Goal: Transaction & Acquisition: Purchase product/service

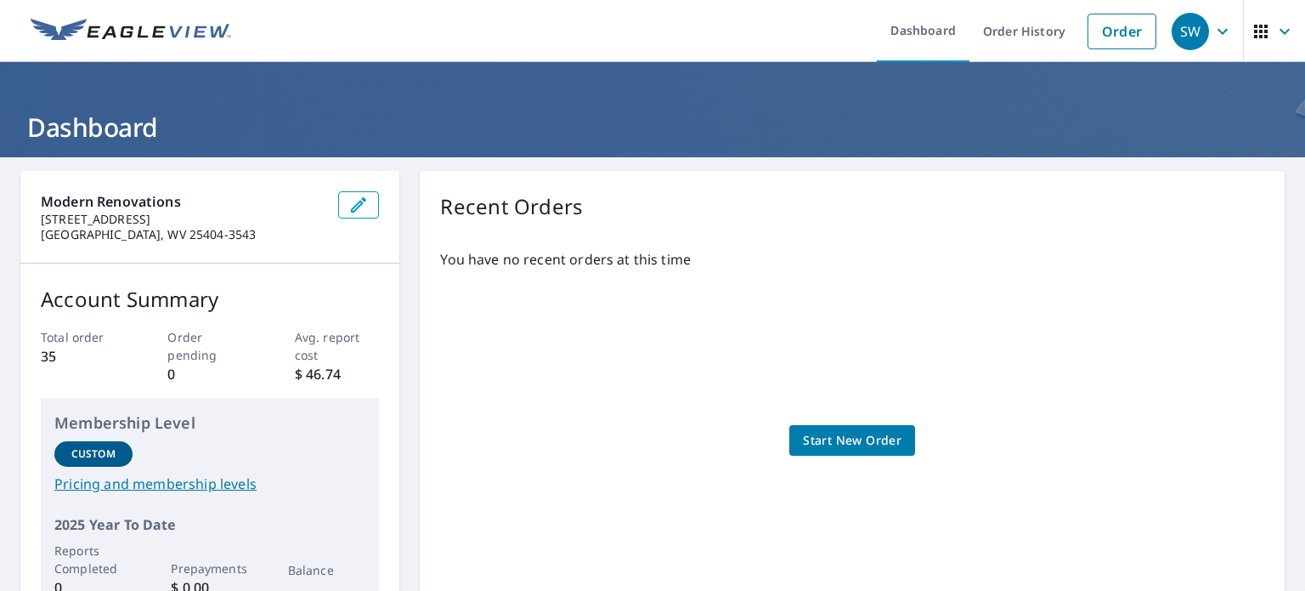
scroll to position [85, 0]
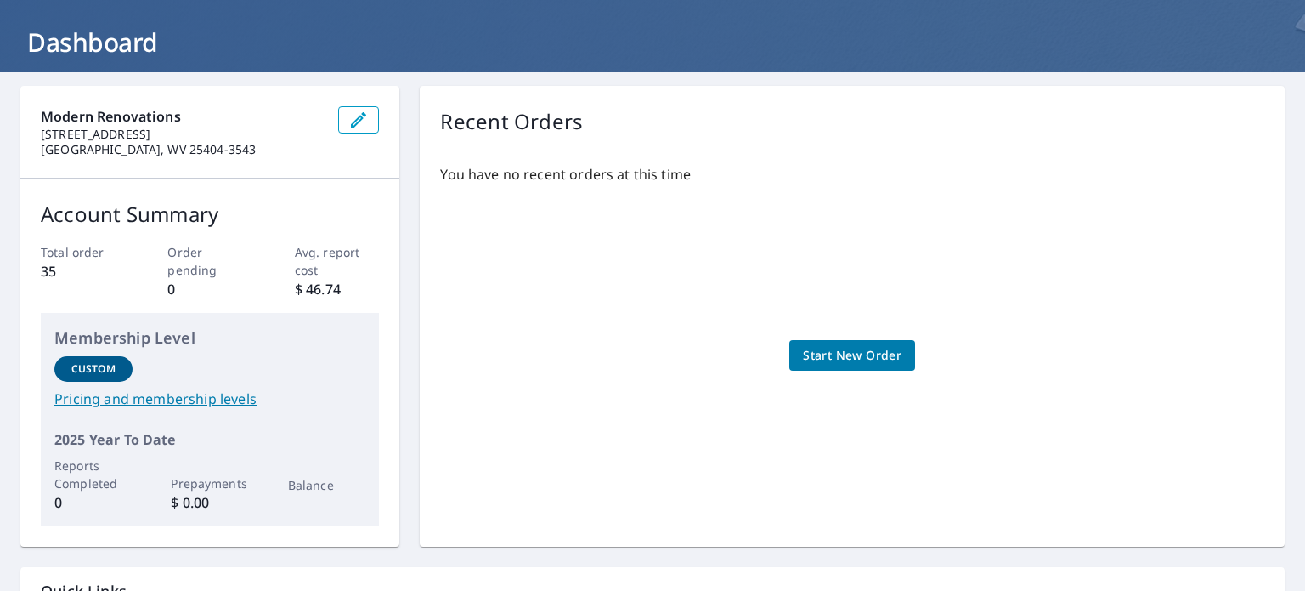
click at [850, 351] on span "Start New Order" at bounding box center [852, 355] width 99 height 21
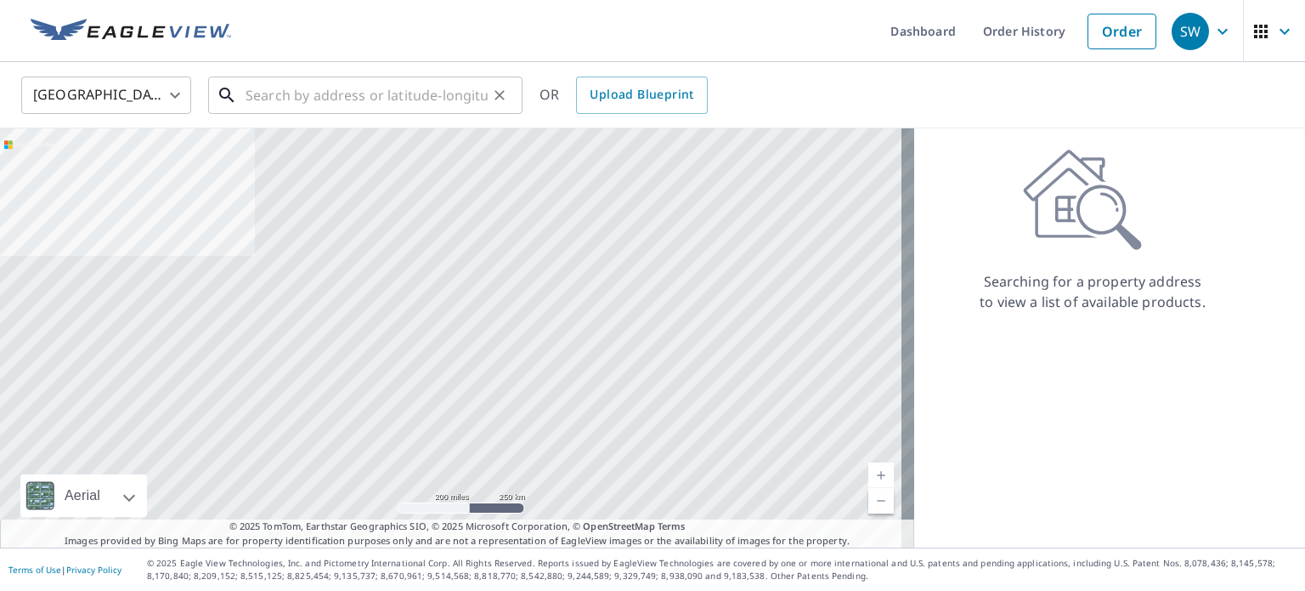
click at [304, 86] on input "text" at bounding box center [367, 95] width 242 height 48
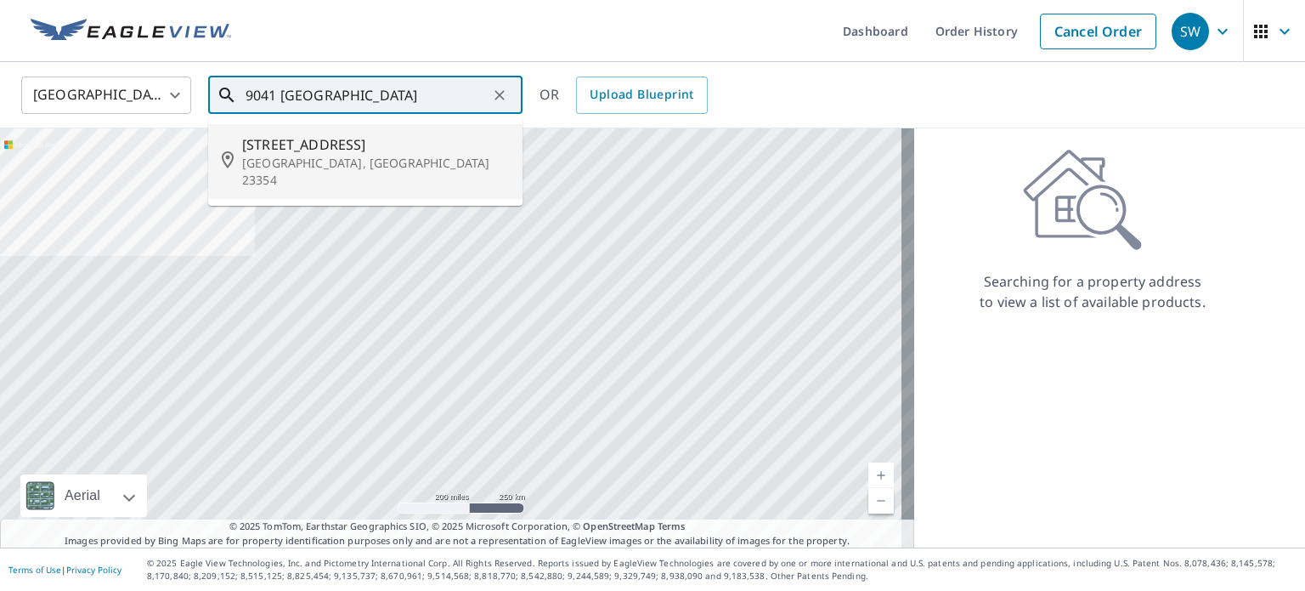
click at [316, 161] on p "[GEOGRAPHIC_DATA], [GEOGRAPHIC_DATA] 23354" at bounding box center [375, 172] width 267 height 34
type input "[STREET_ADDRESS]"
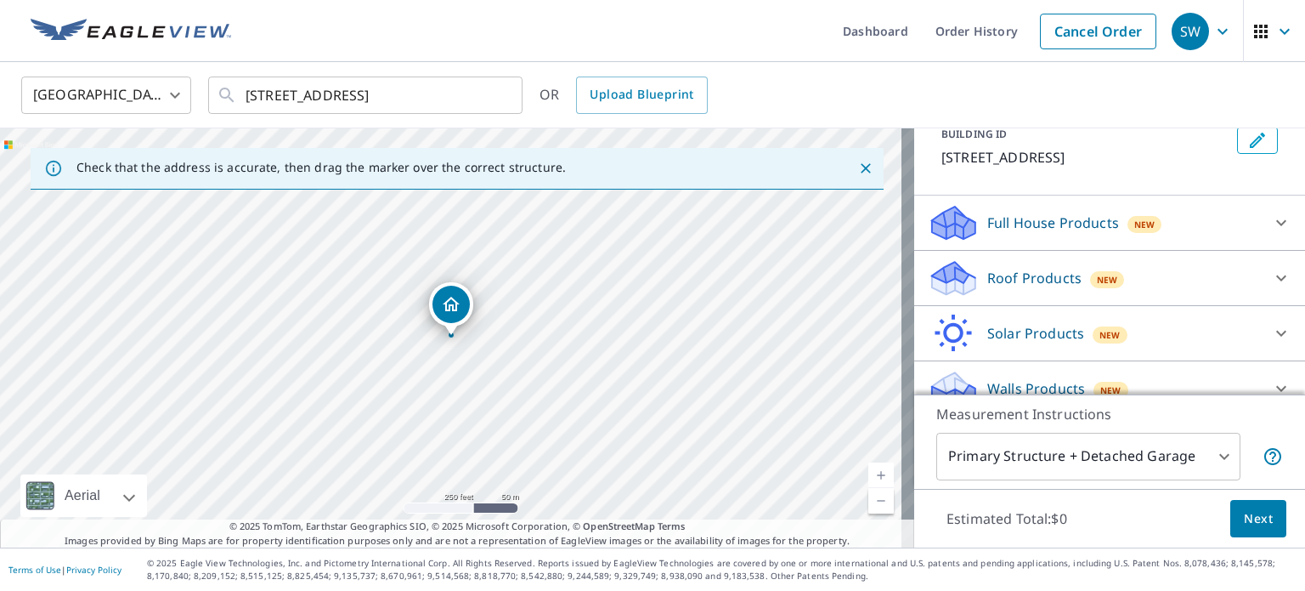
scroll to position [150, 0]
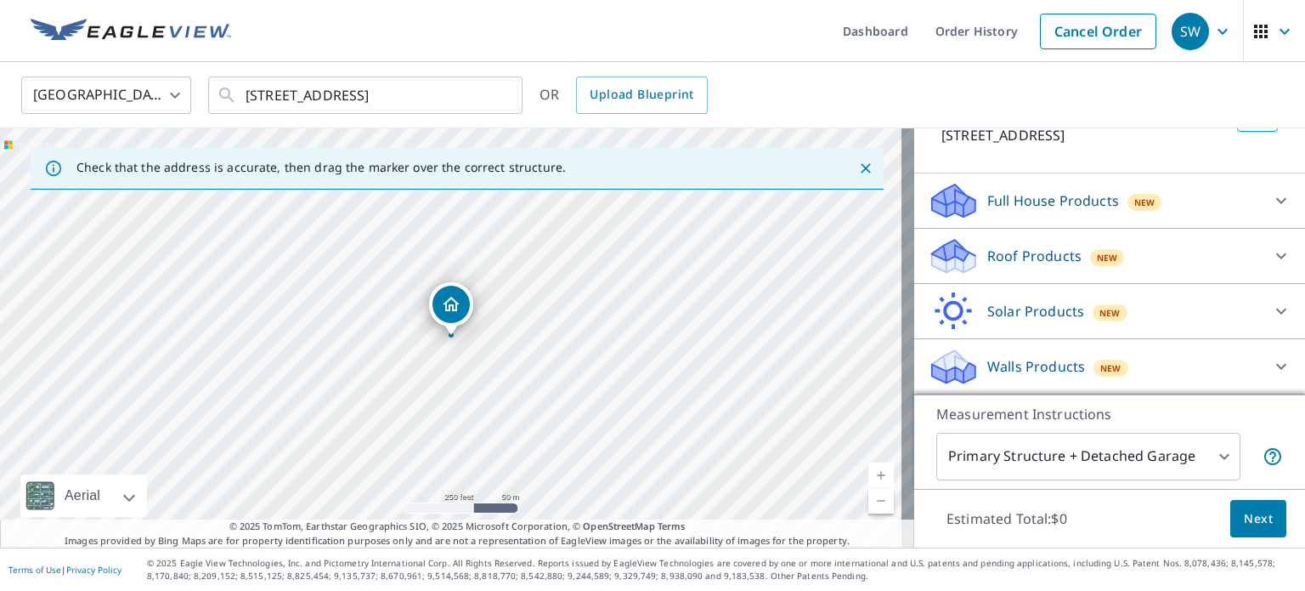
click at [1079, 211] on p "Full House Products" at bounding box center [1054, 200] width 132 height 20
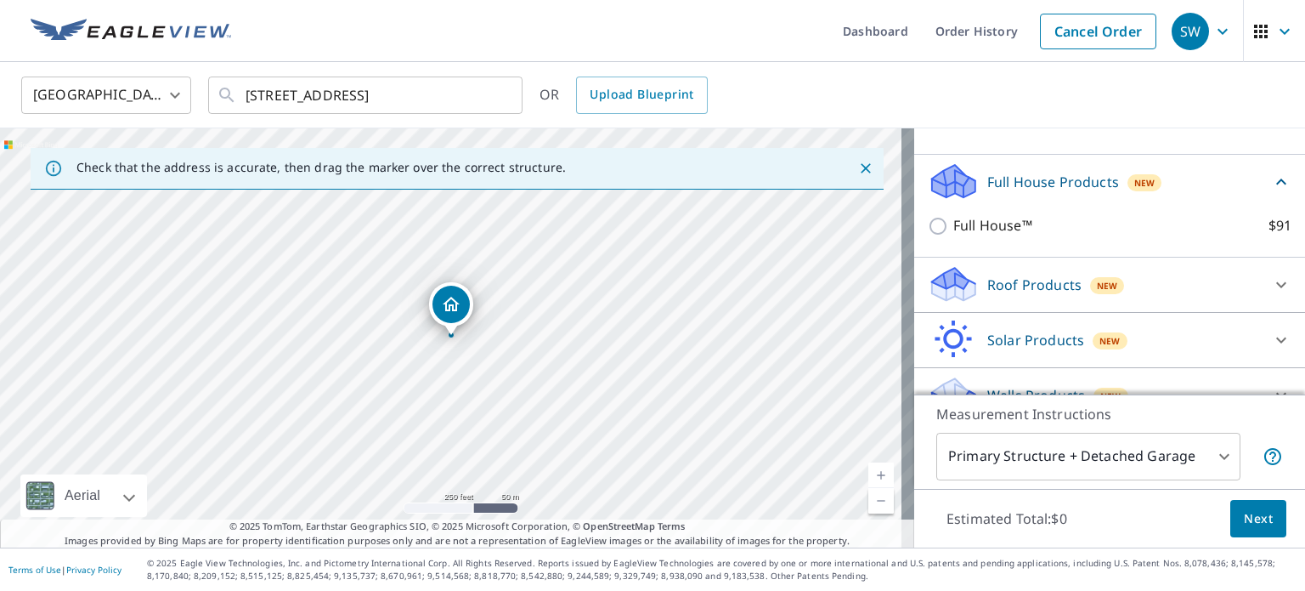
click at [1050, 295] on p "Roof Products" at bounding box center [1035, 285] width 94 height 20
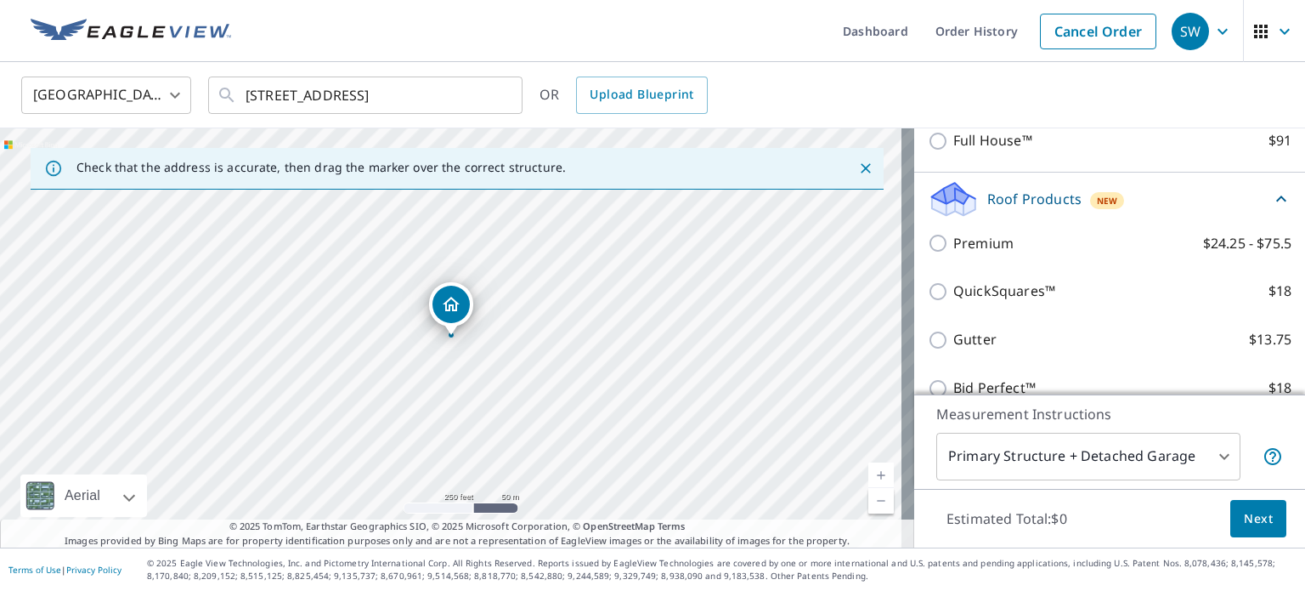
scroll to position [320, 0]
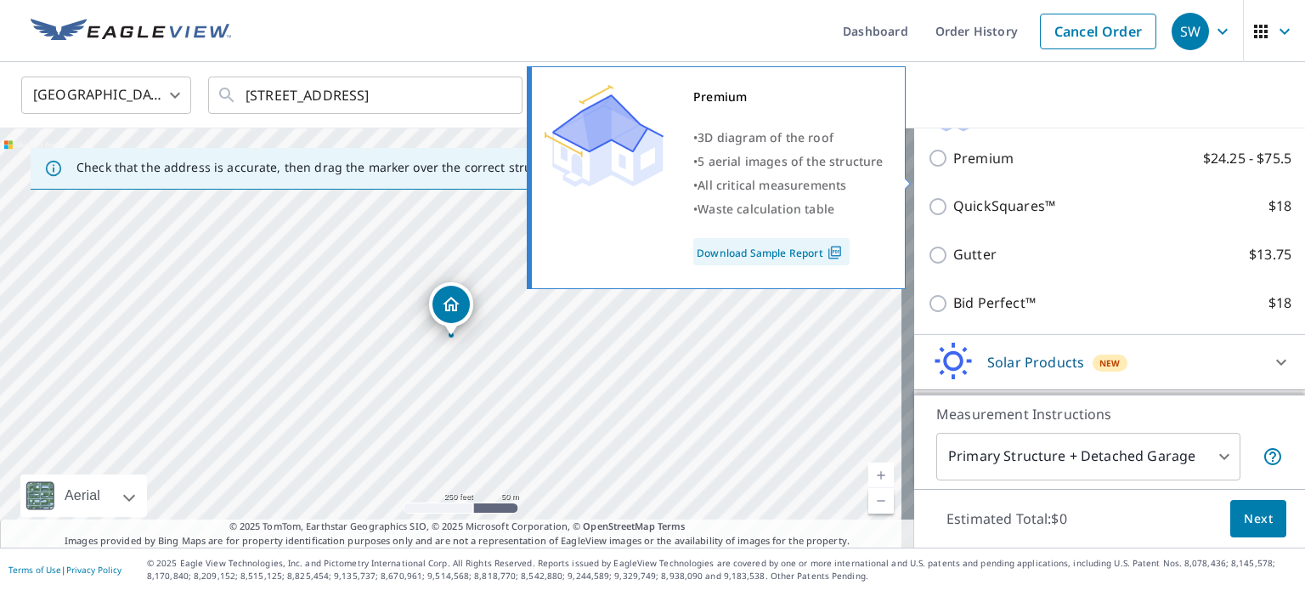
click at [931, 168] on input "Premium $24.25 - $75.5" at bounding box center [940, 158] width 25 height 20
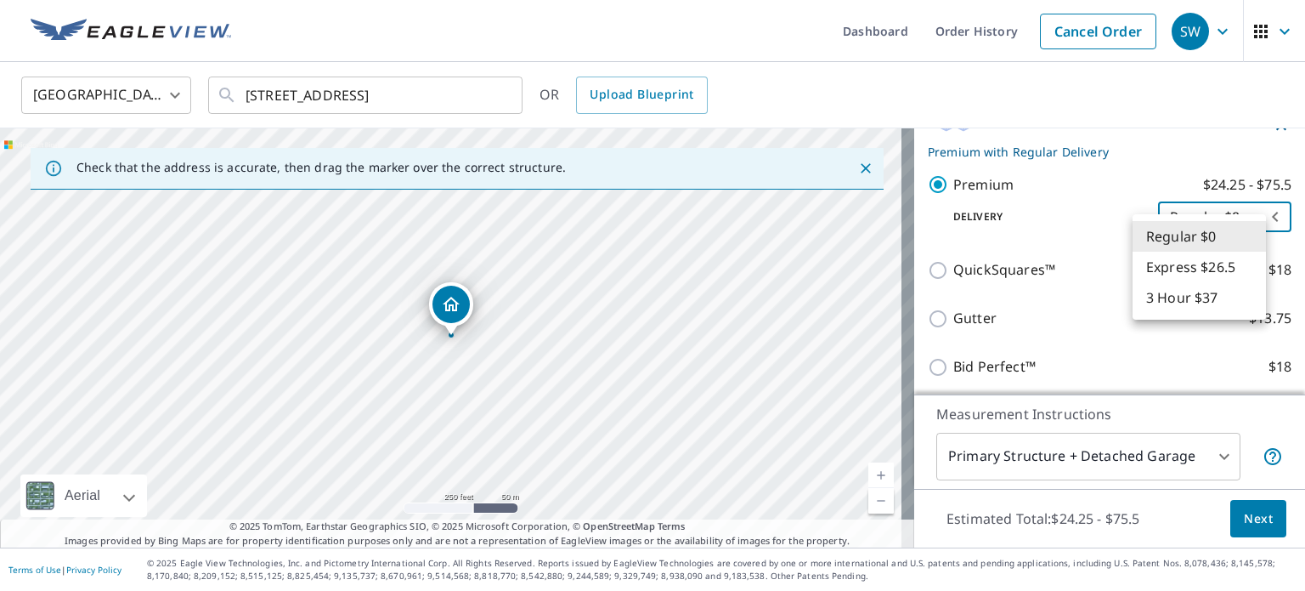
click at [1231, 230] on body "SW SW Dashboard Order History Cancel Order SW [GEOGRAPHIC_DATA] [GEOGRAPHIC_DAT…" at bounding box center [652, 295] width 1305 height 591
click at [1007, 236] on div at bounding box center [652, 295] width 1305 height 591
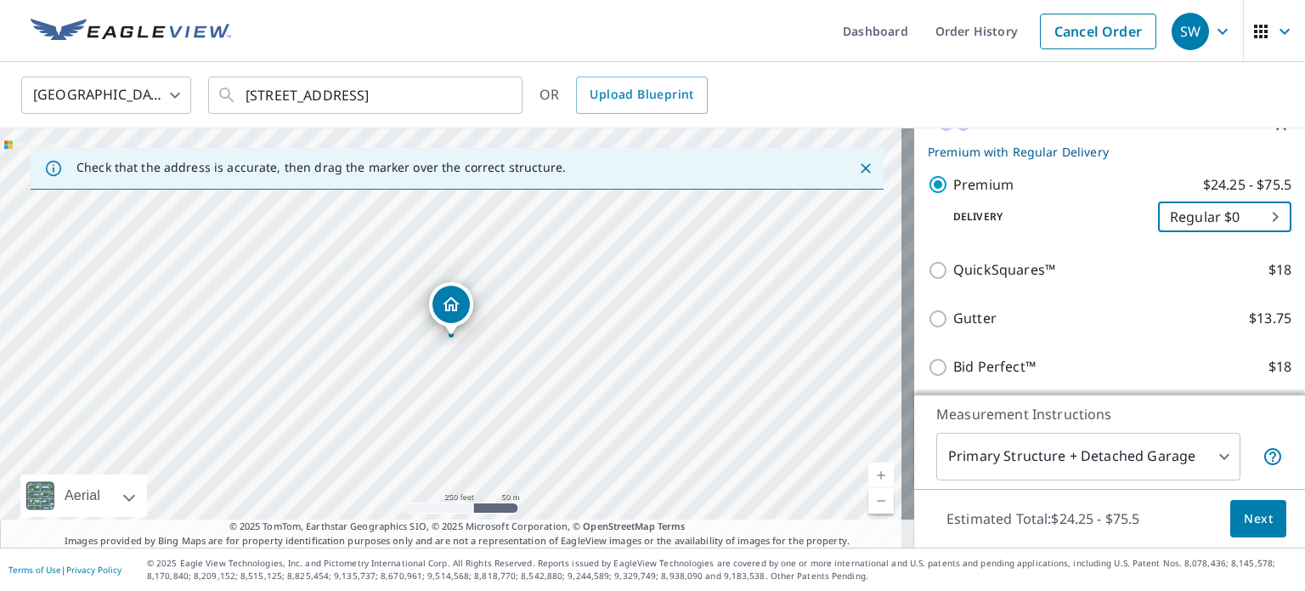
click at [1186, 237] on body "SW SW Dashboard Order History Cancel Order SW [GEOGRAPHIC_DATA] [GEOGRAPHIC_DAT…" at bounding box center [652, 295] width 1305 height 591
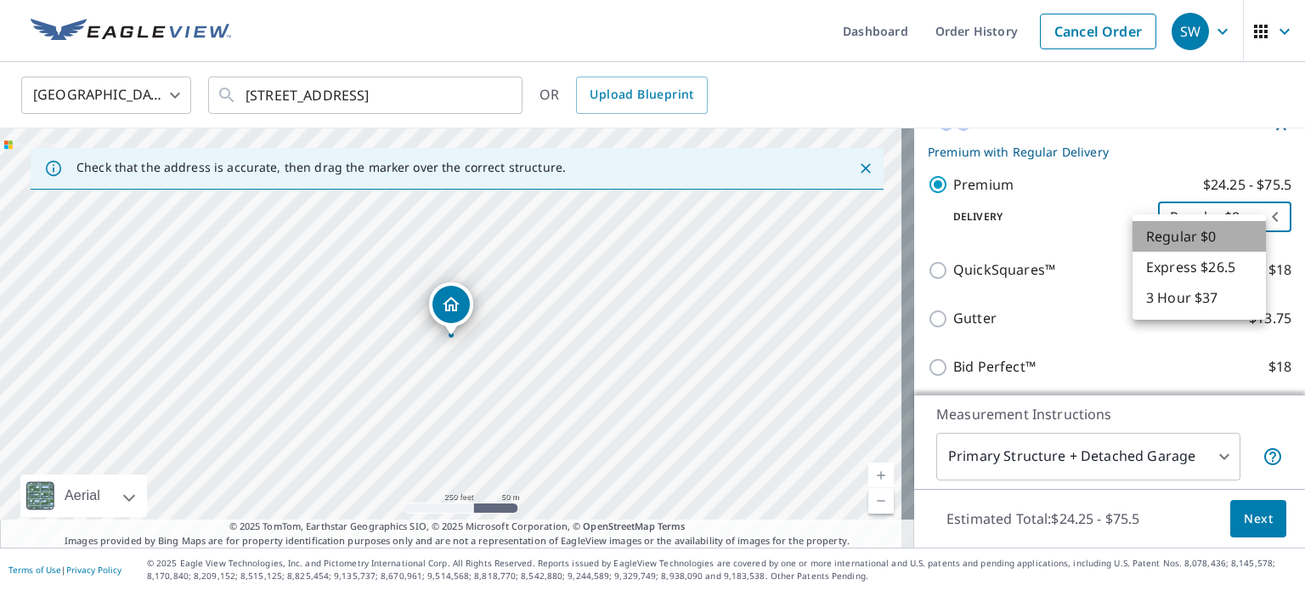
click at [1163, 227] on li "Regular $0" at bounding box center [1199, 236] width 133 height 31
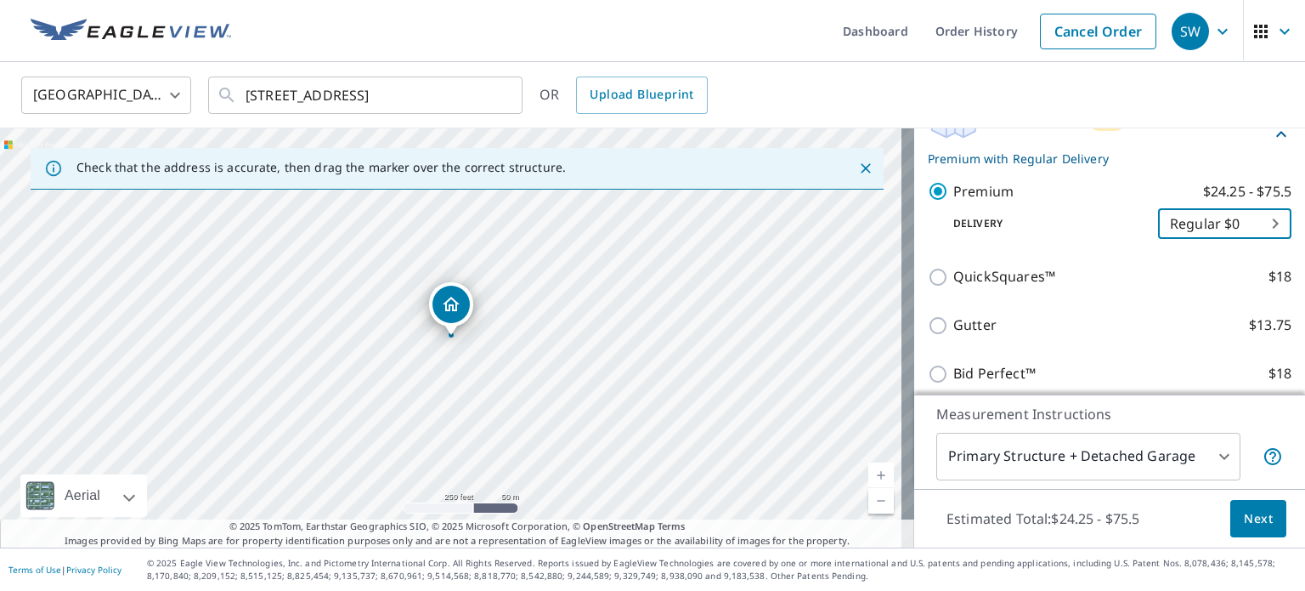
scroll to position [282, 0]
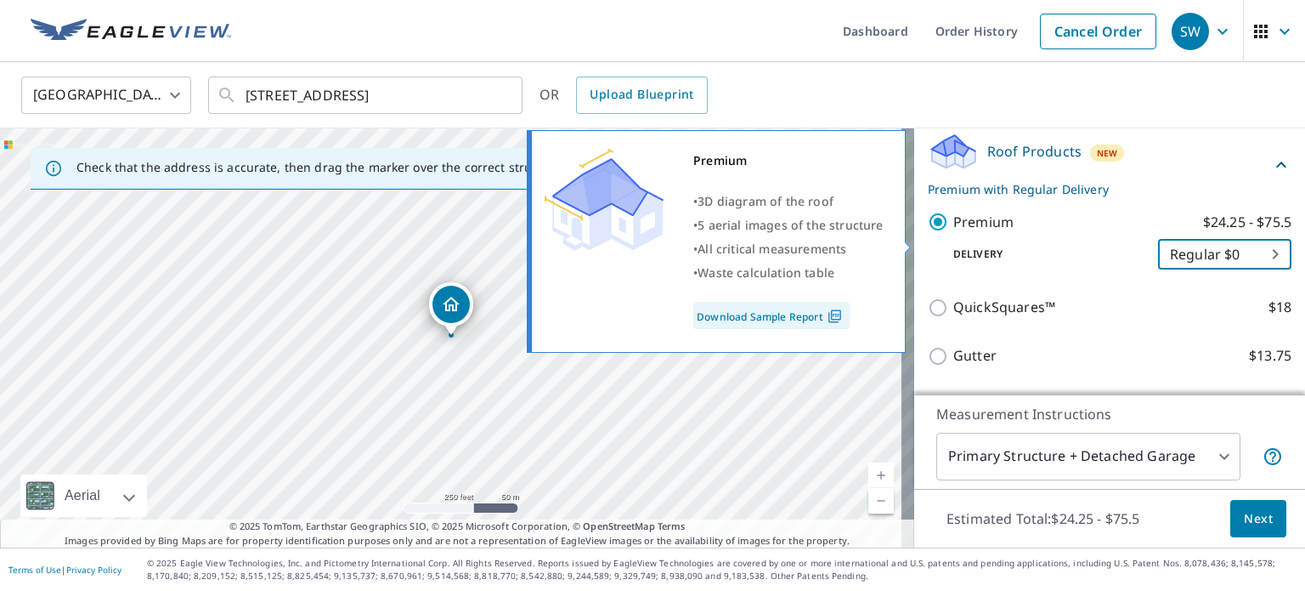
click at [1219, 233] on p "$24.25 - $75.5" at bounding box center [1247, 222] width 88 height 21
click at [954, 232] on input "Premium $24.25 - $75.5" at bounding box center [940, 222] width 25 height 20
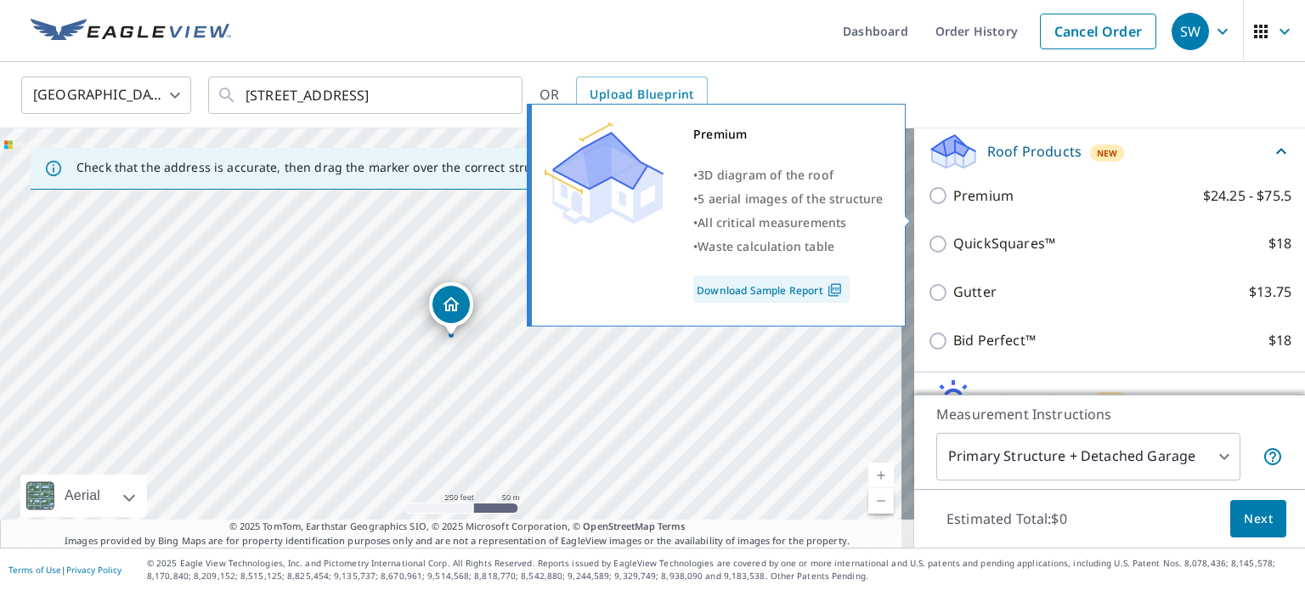
click at [982, 207] on p "Premium" at bounding box center [984, 195] width 60 height 21
click at [954, 206] on input "Premium $24.25 - $75.5" at bounding box center [940, 195] width 25 height 20
checkbox input "true"
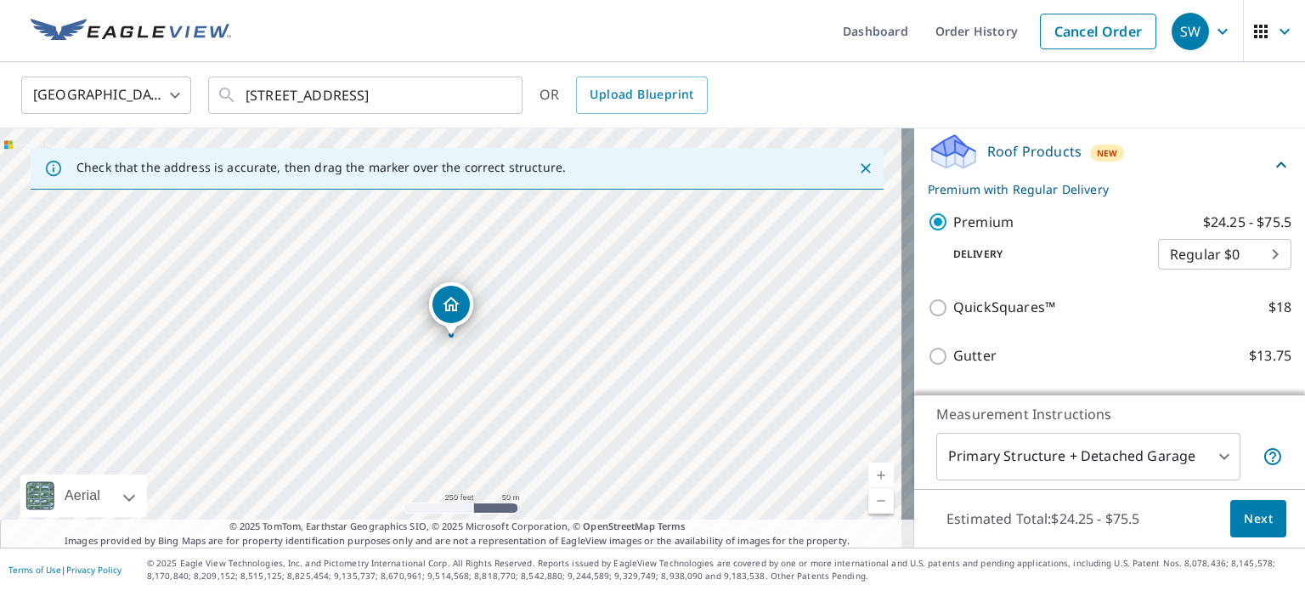
click at [1138, 267] on body "SW SW Dashboard Order History Cancel Order SW [GEOGRAPHIC_DATA] [GEOGRAPHIC_DAT…" at bounding box center [652, 295] width 1305 height 591
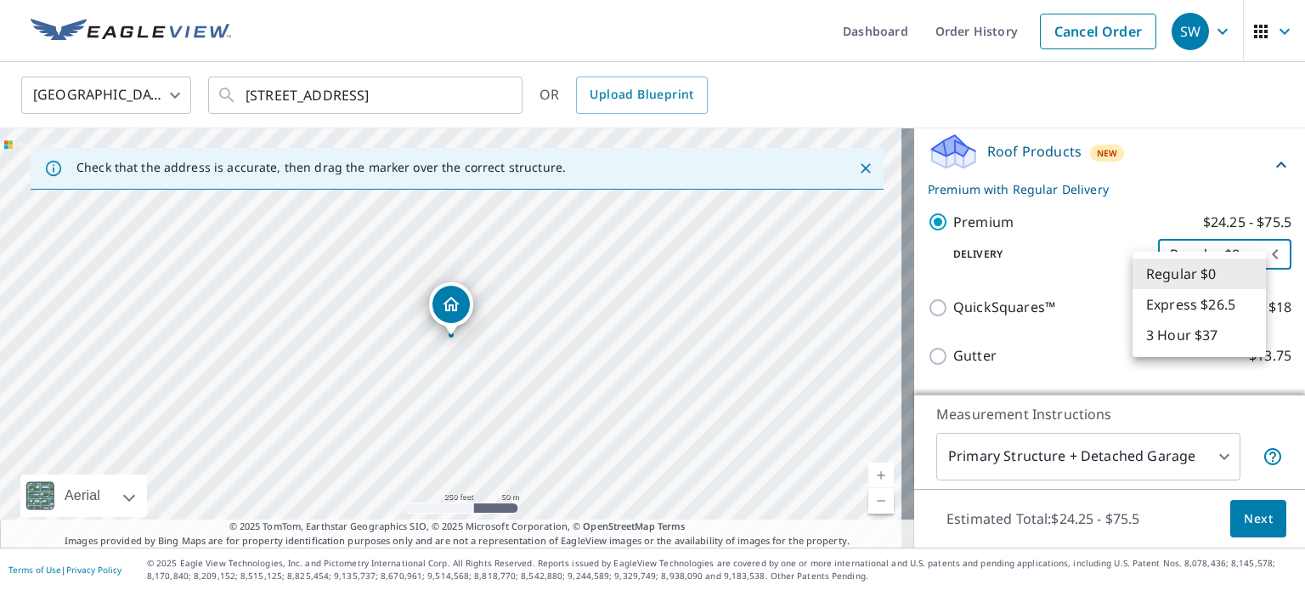
click at [1167, 275] on li "Regular $0" at bounding box center [1199, 273] width 133 height 31
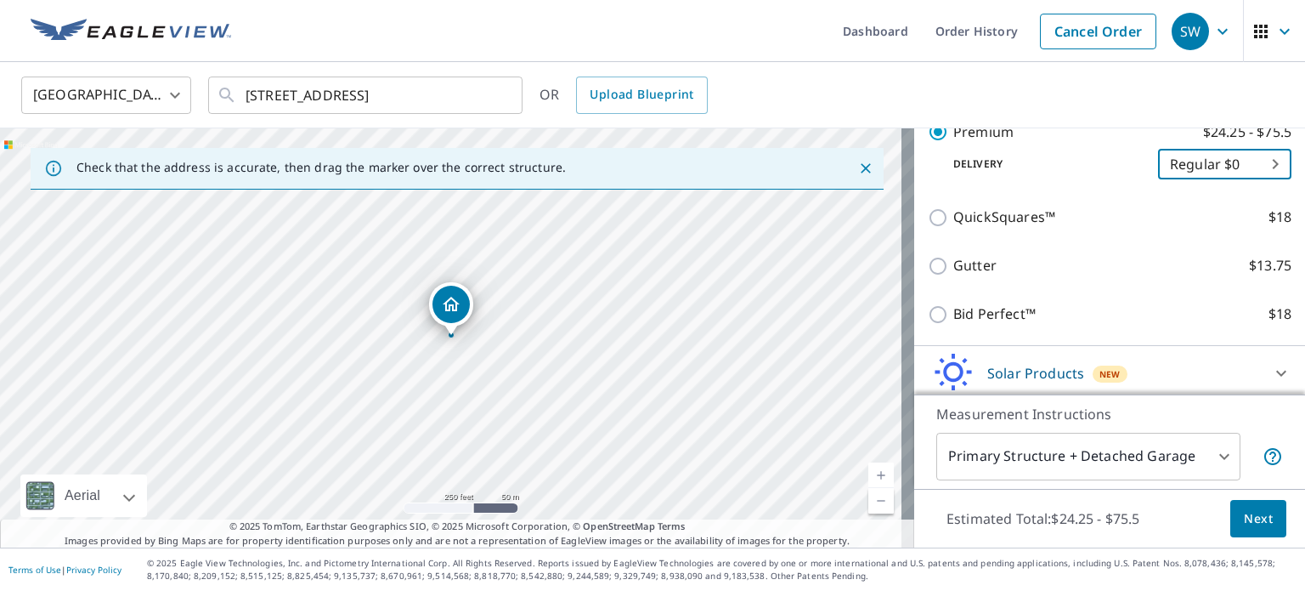
scroll to position [452, 0]
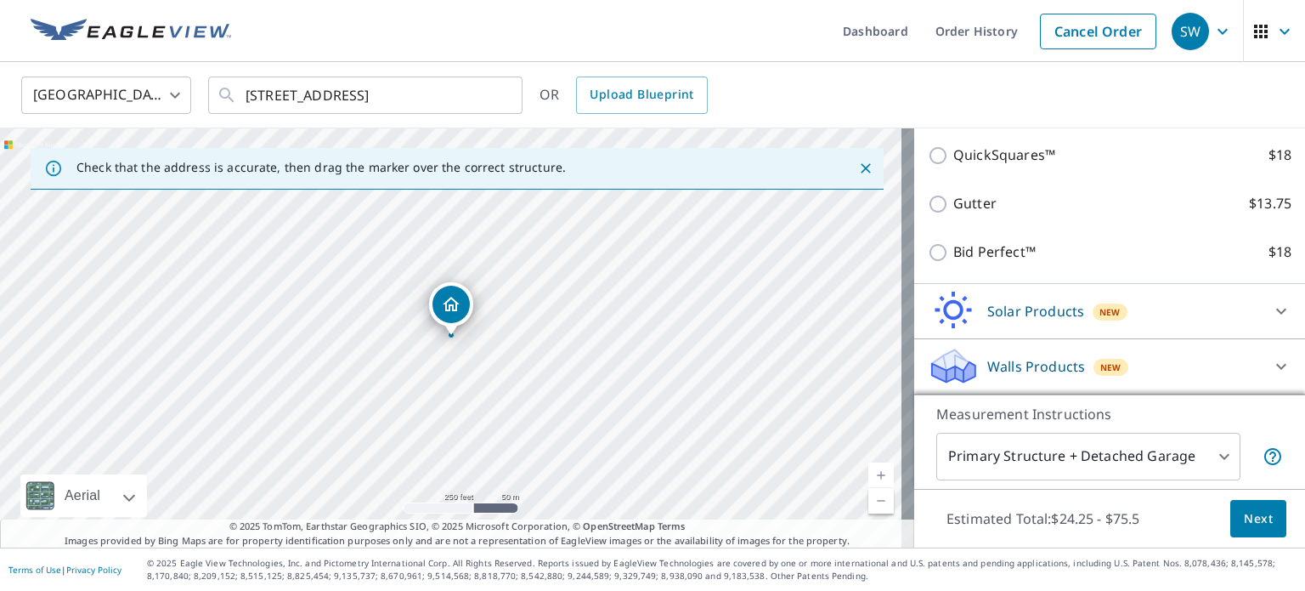
click at [1172, 454] on body "SW SW Dashboard Order History Cancel Order SW [GEOGRAPHIC_DATA] [GEOGRAPHIC_DAT…" at bounding box center [652, 295] width 1305 height 591
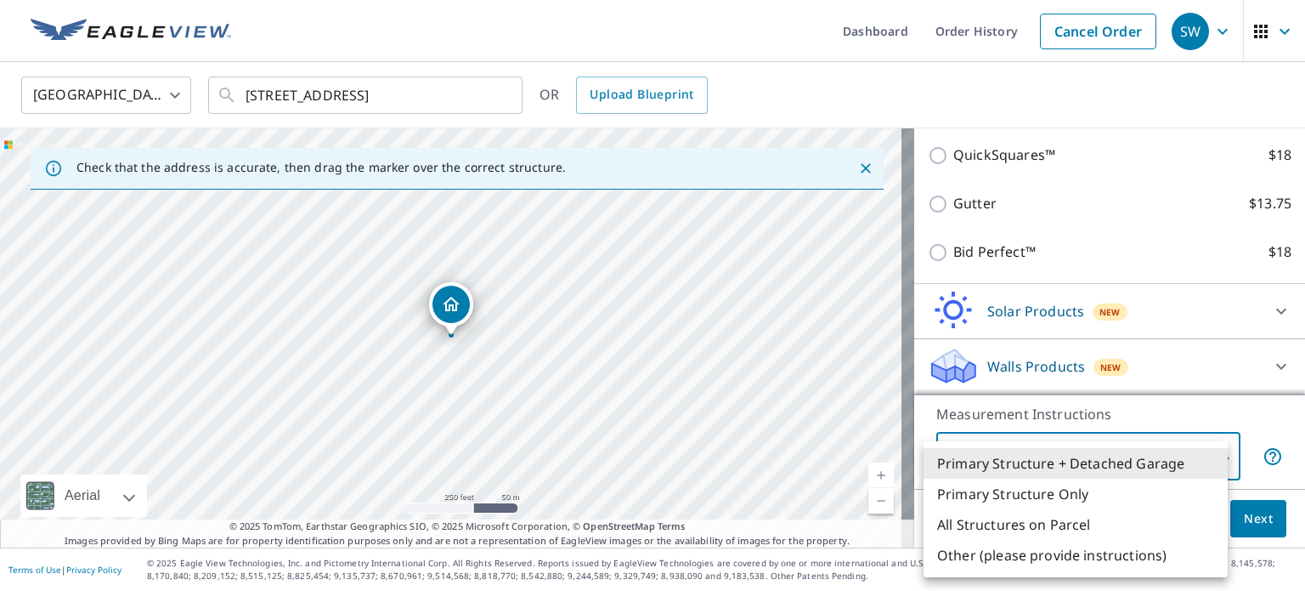
click at [1249, 427] on div at bounding box center [652, 295] width 1305 height 591
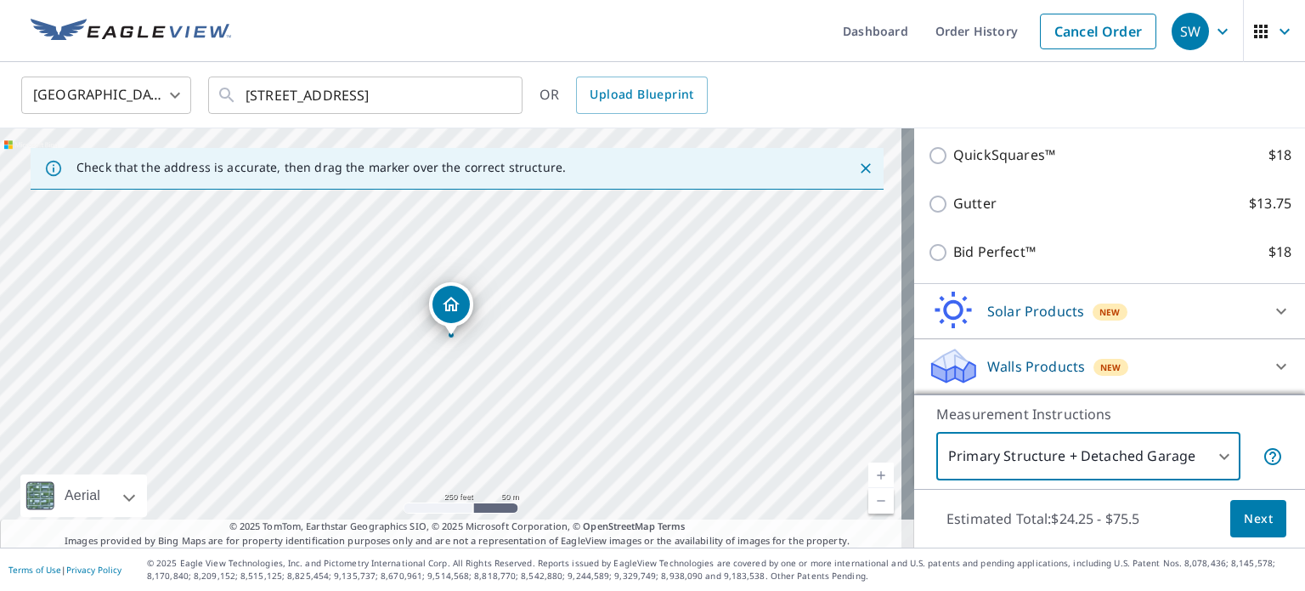
click at [1188, 456] on body "SW SW Dashboard Order History Cancel Order SW [GEOGRAPHIC_DATA] [GEOGRAPHIC_DAT…" at bounding box center [652, 295] width 1305 height 591
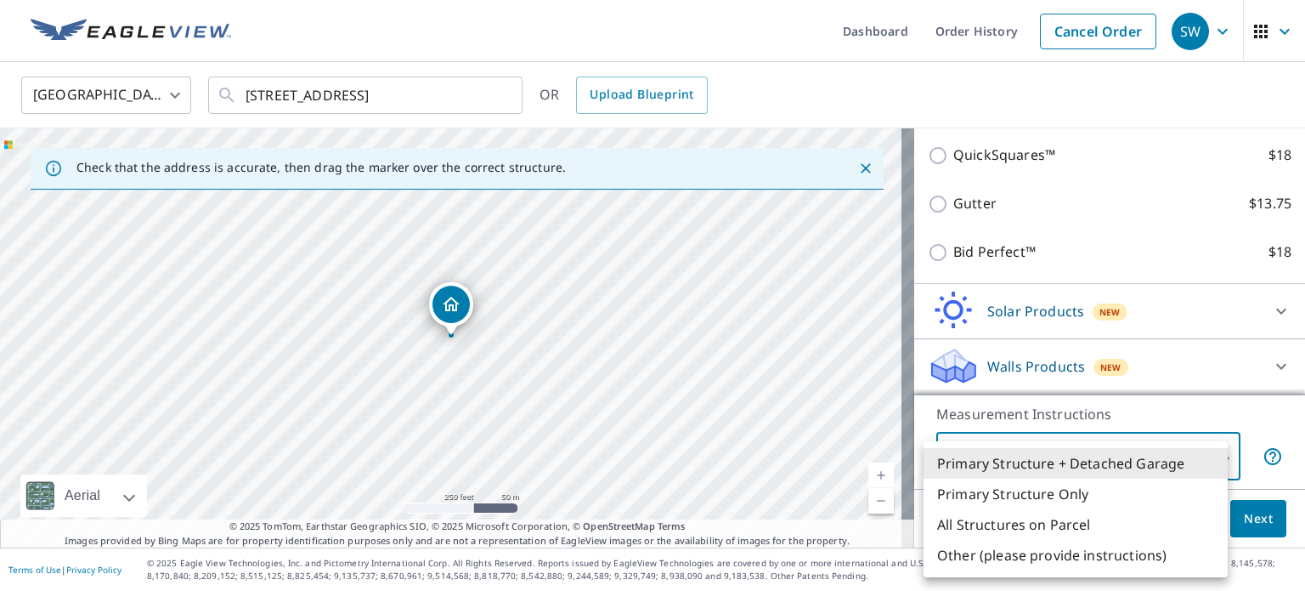
click at [1199, 428] on div at bounding box center [652, 295] width 1305 height 591
click at [1193, 450] on body "SW SW Dashboard Order History Cancel Order SW [GEOGRAPHIC_DATA] [GEOGRAPHIC_DAT…" at bounding box center [652, 295] width 1305 height 591
click at [1084, 524] on li "All Structures on Parcel" at bounding box center [1076, 524] width 304 height 31
type input "3"
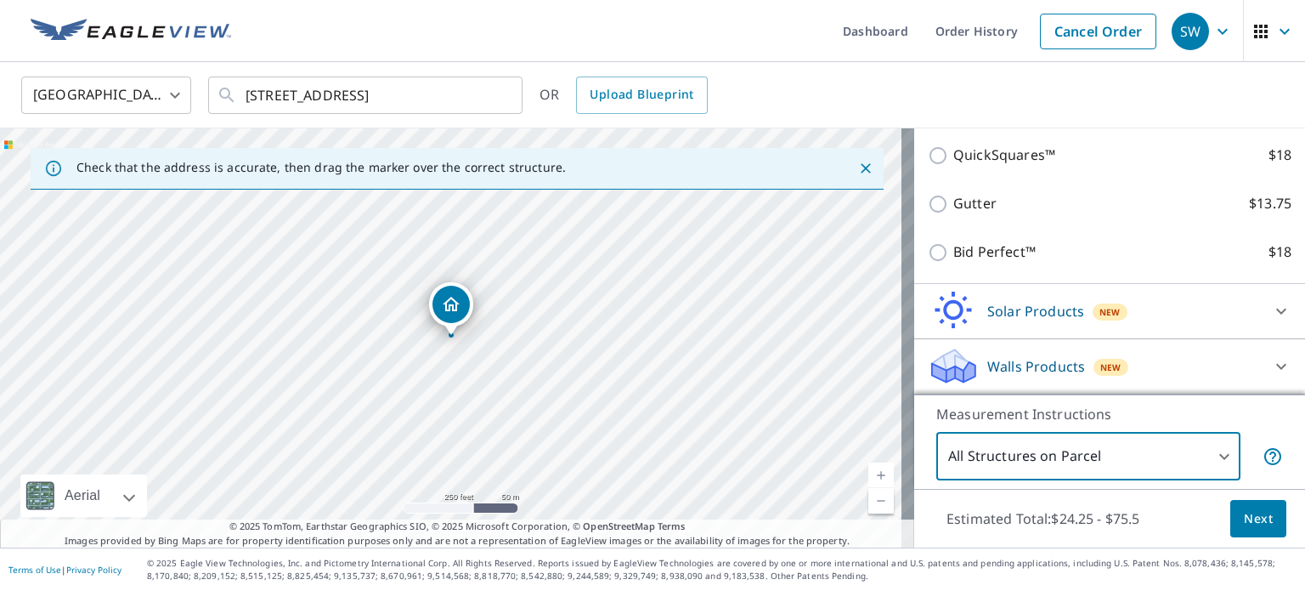
click at [1254, 517] on span "Next" at bounding box center [1258, 518] width 29 height 21
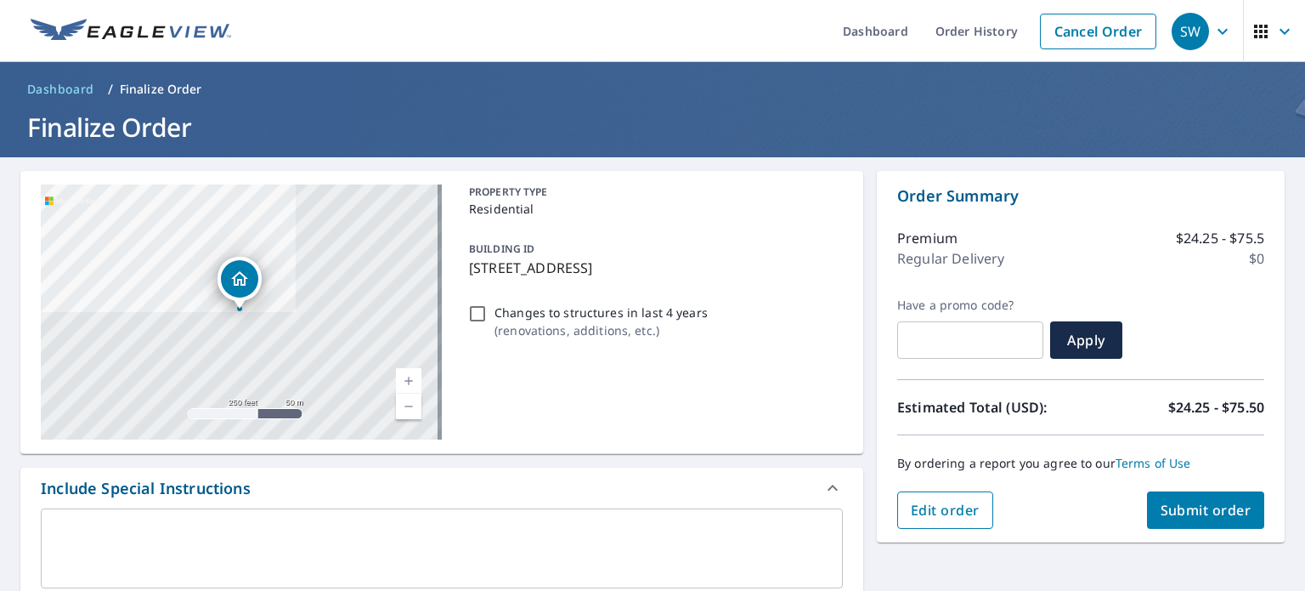
click at [951, 501] on span "Edit order" at bounding box center [945, 510] width 69 height 19
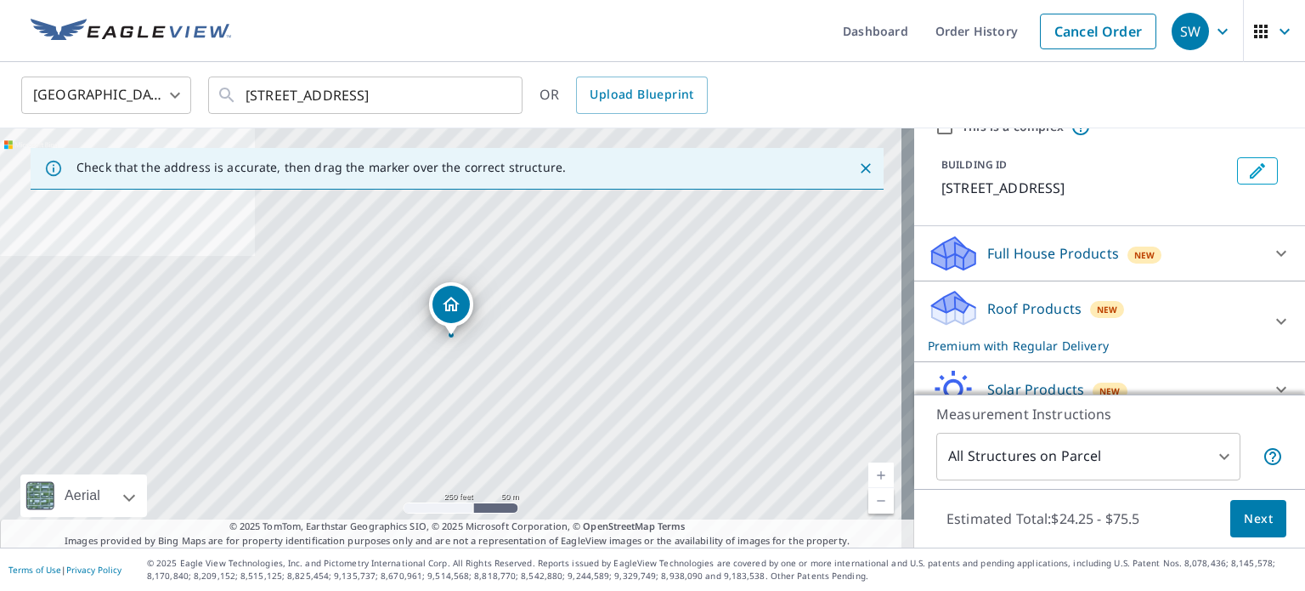
scroll to position [175, 0]
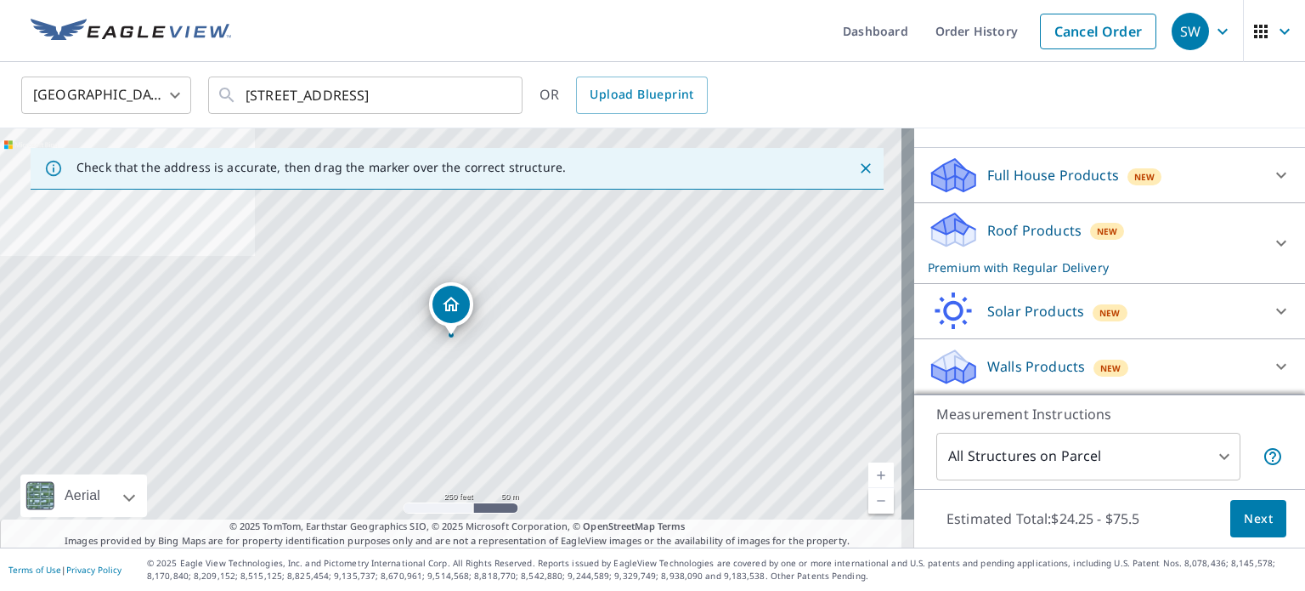
click at [1127, 362] on div "Walls Products New" at bounding box center [1094, 367] width 333 height 40
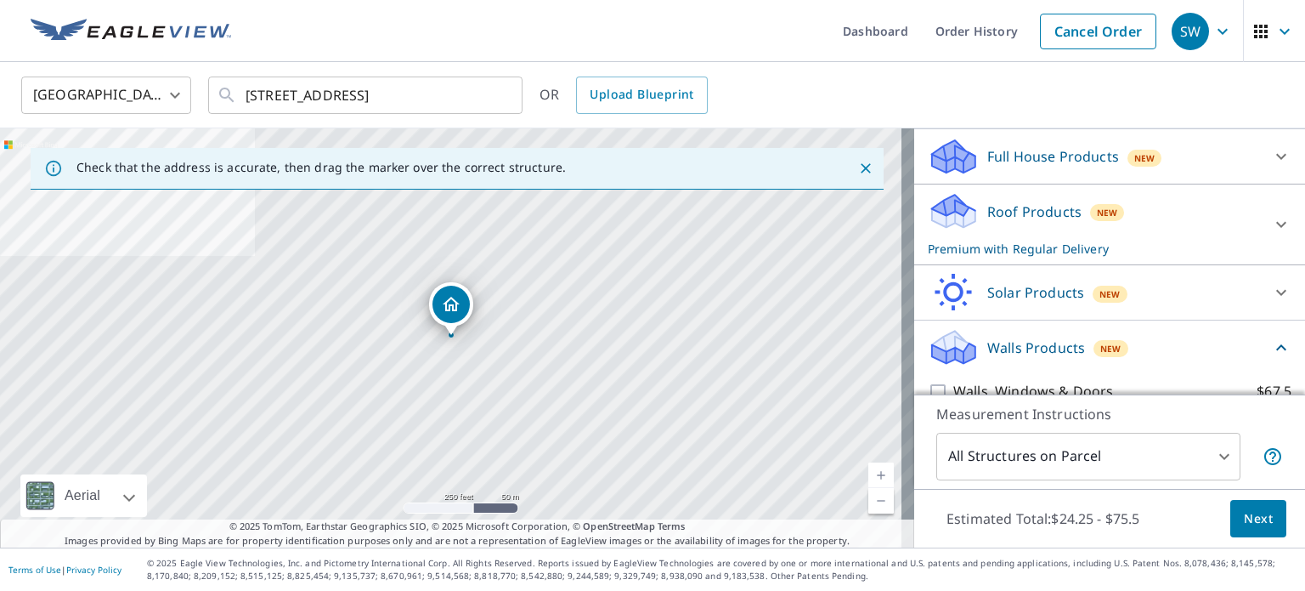
click at [1097, 219] on span "New" at bounding box center [1107, 213] width 21 height 14
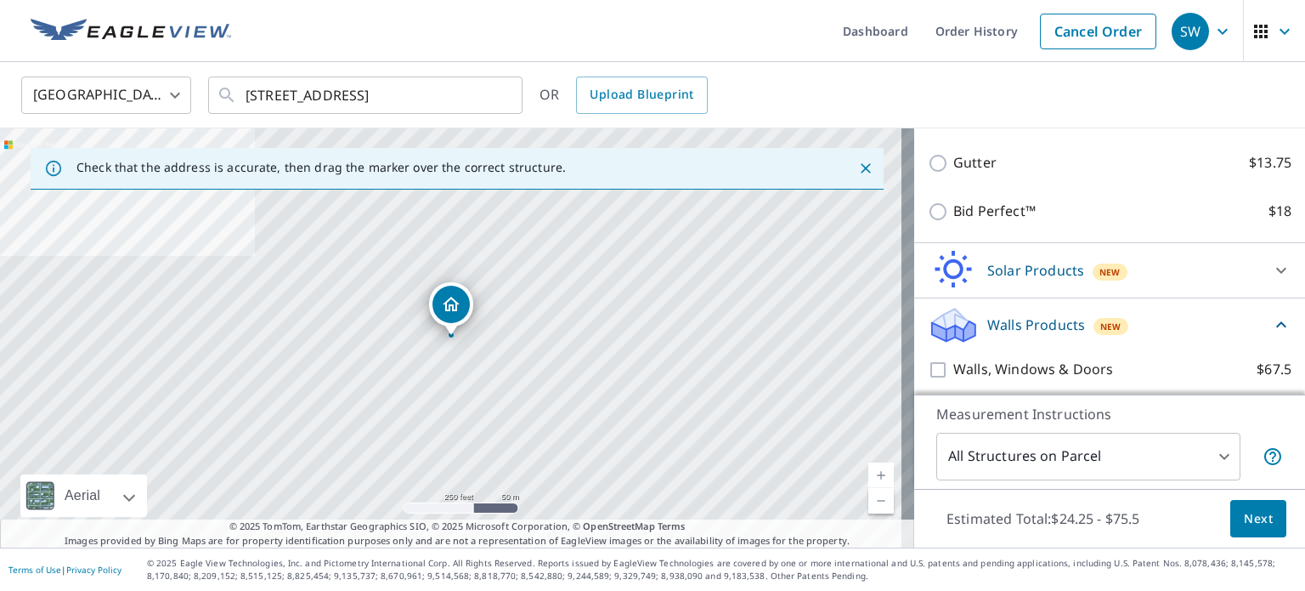
scroll to position [500, 0]
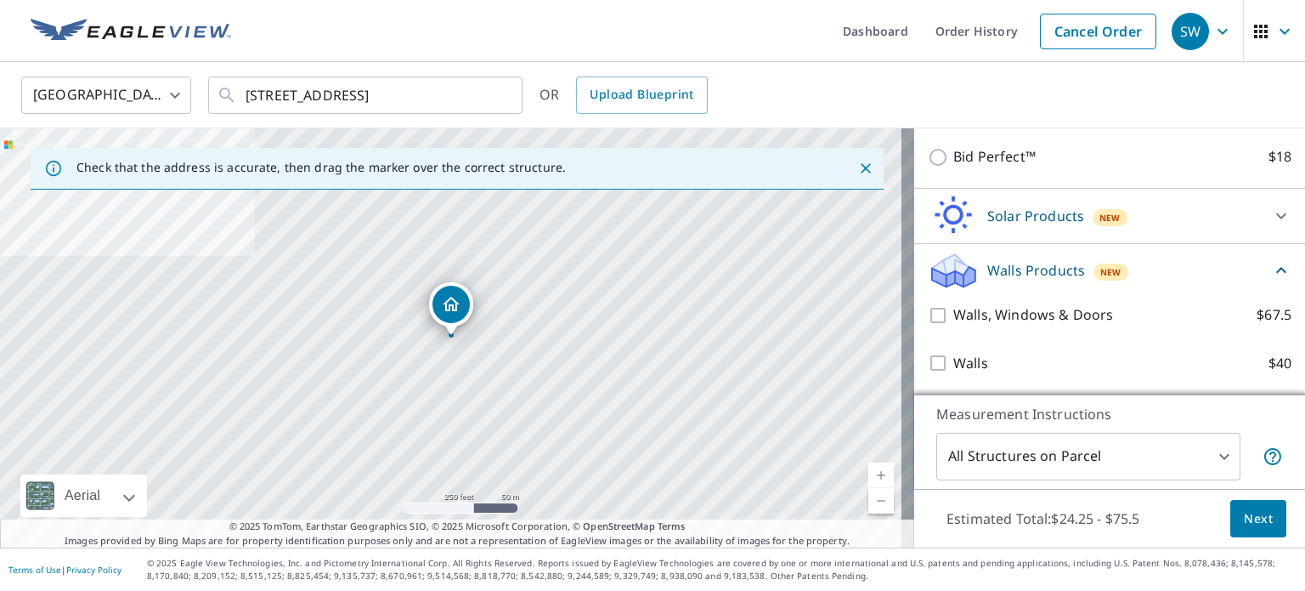
click at [1192, 462] on body "SW SW Dashboard Order History Cancel Order SW [GEOGRAPHIC_DATA] [GEOGRAPHIC_DAT…" at bounding box center [652, 295] width 1305 height 591
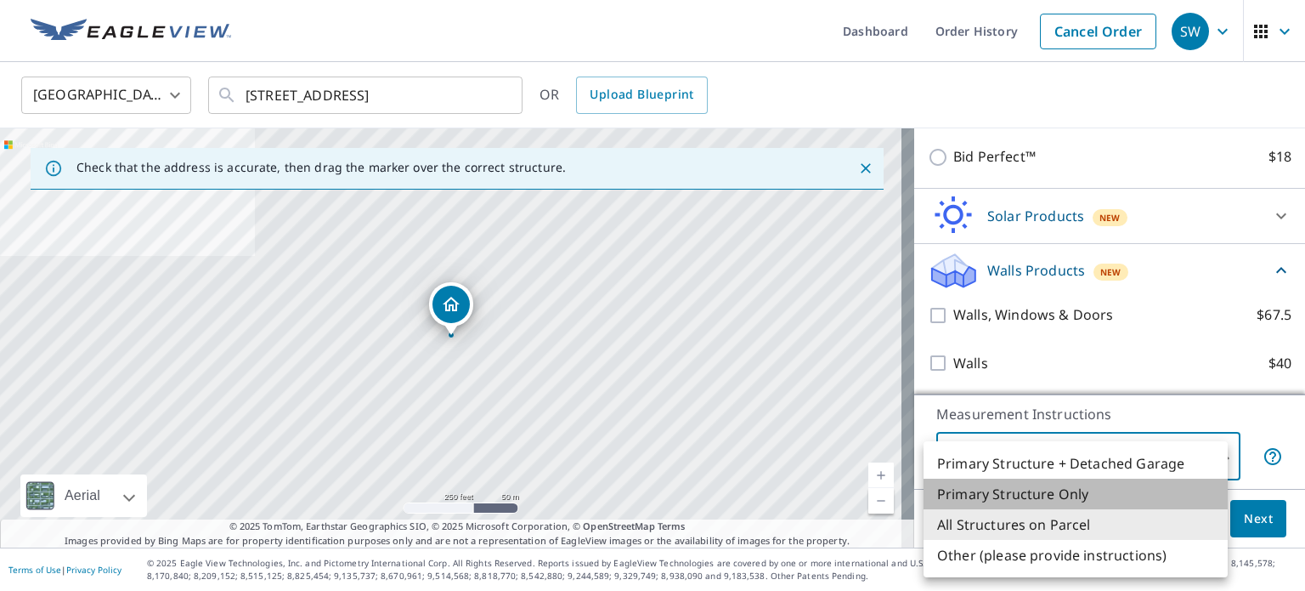
click at [1000, 493] on li "Primary Structure Only" at bounding box center [1076, 493] width 304 height 31
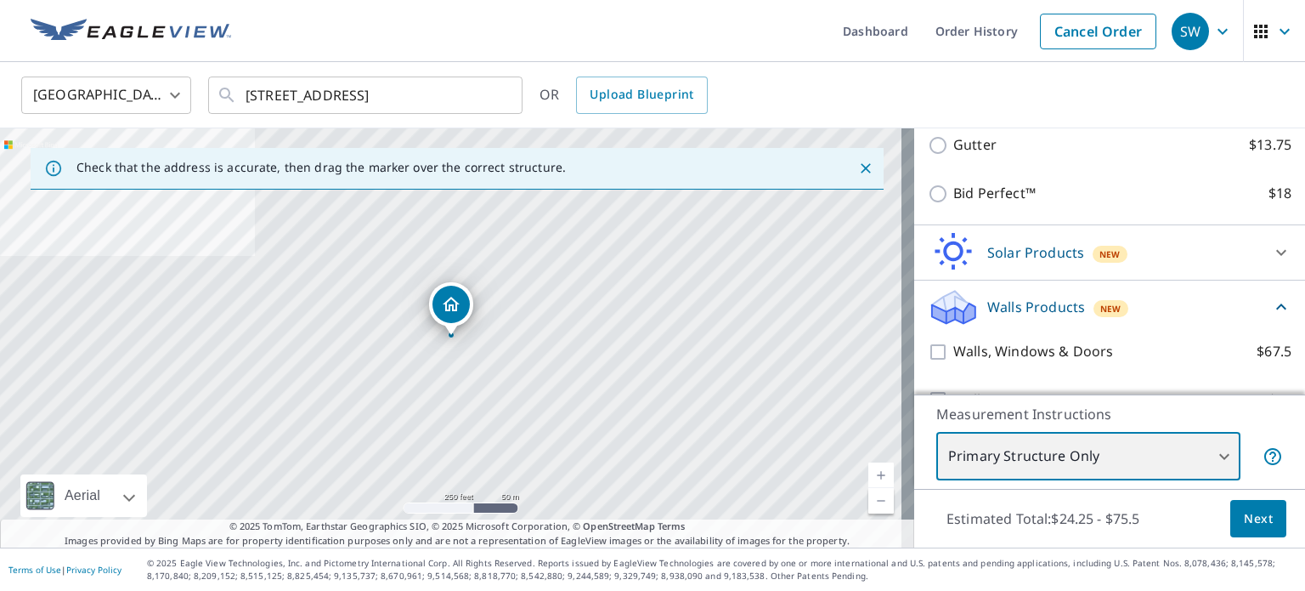
scroll to position [415, 0]
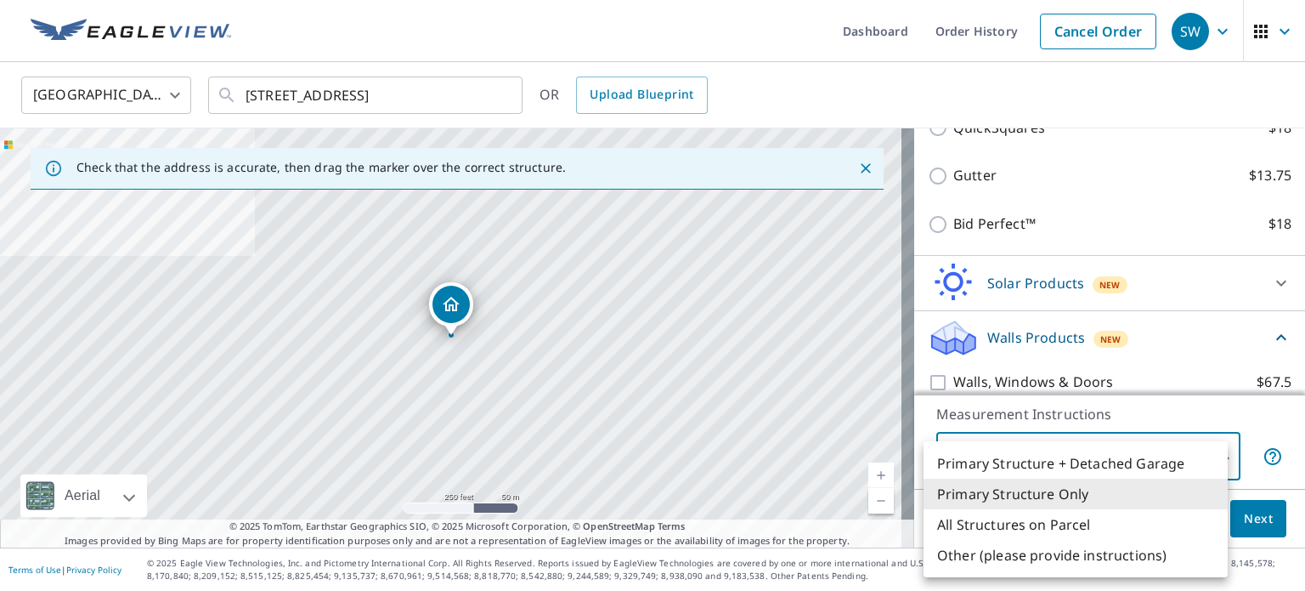
click at [1129, 439] on body "SW SW Dashboard Order History Cancel Order SW [GEOGRAPHIC_DATA] [GEOGRAPHIC_DAT…" at bounding box center [652, 295] width 1305 height 591
click at [1124, 472] on li "Primary Structure + Detached Garage" at bounding box center [1076, 463] width 304 height 31
type input "1"
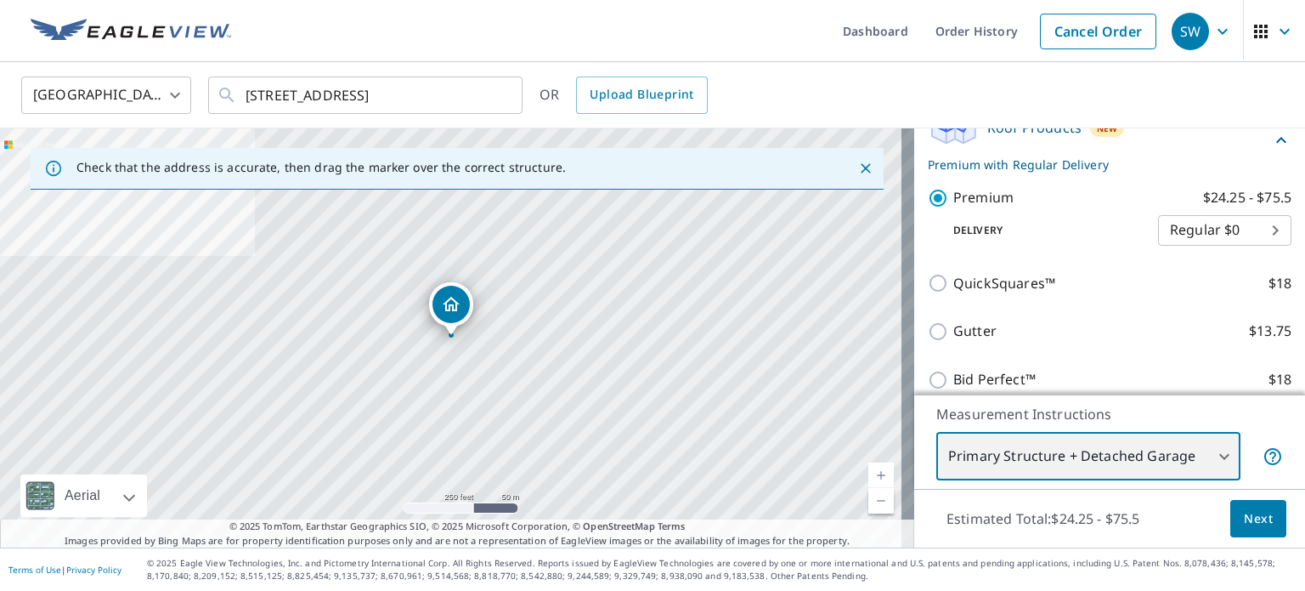
scroll to position [160, 0]
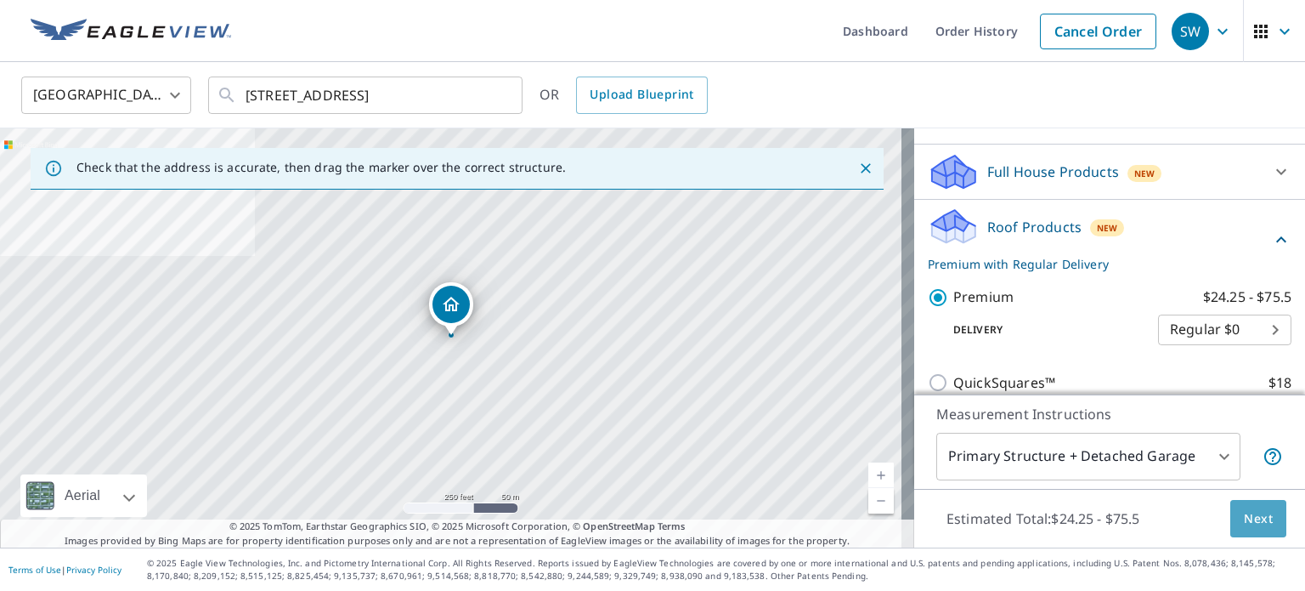
click at [1244, 523] on span "Next" at bounding box center [1258, 518] width 29 height 21
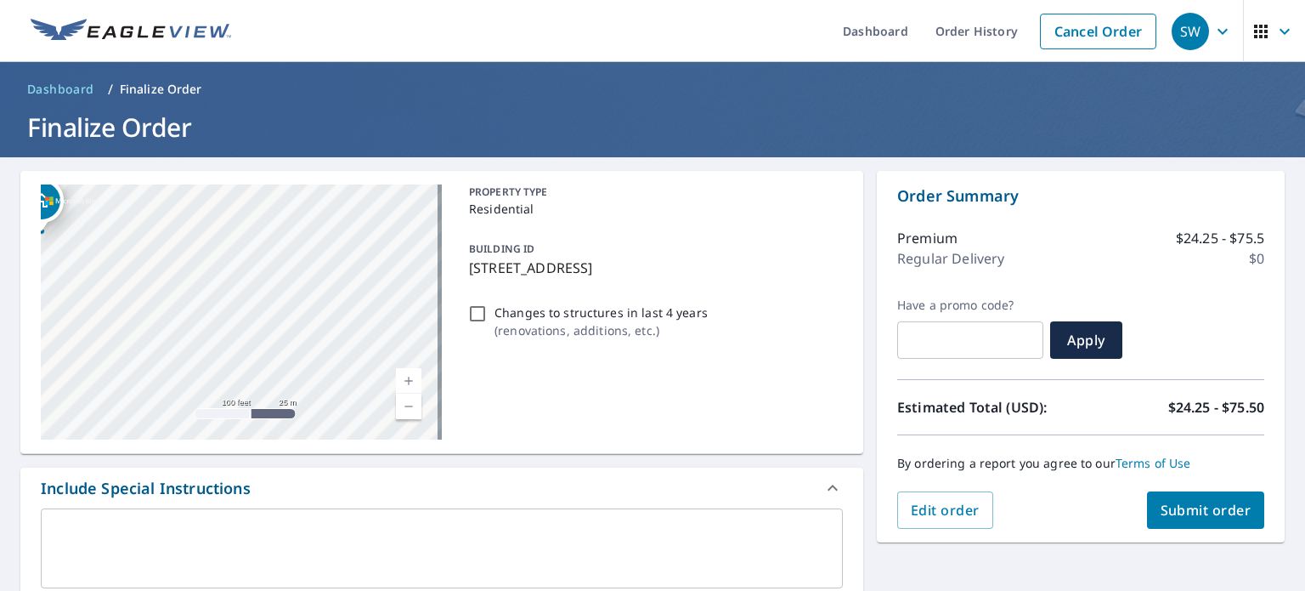
click at [1180, 497] on button "Submit order" at bounding box center [1206, 509] width 118 height 37
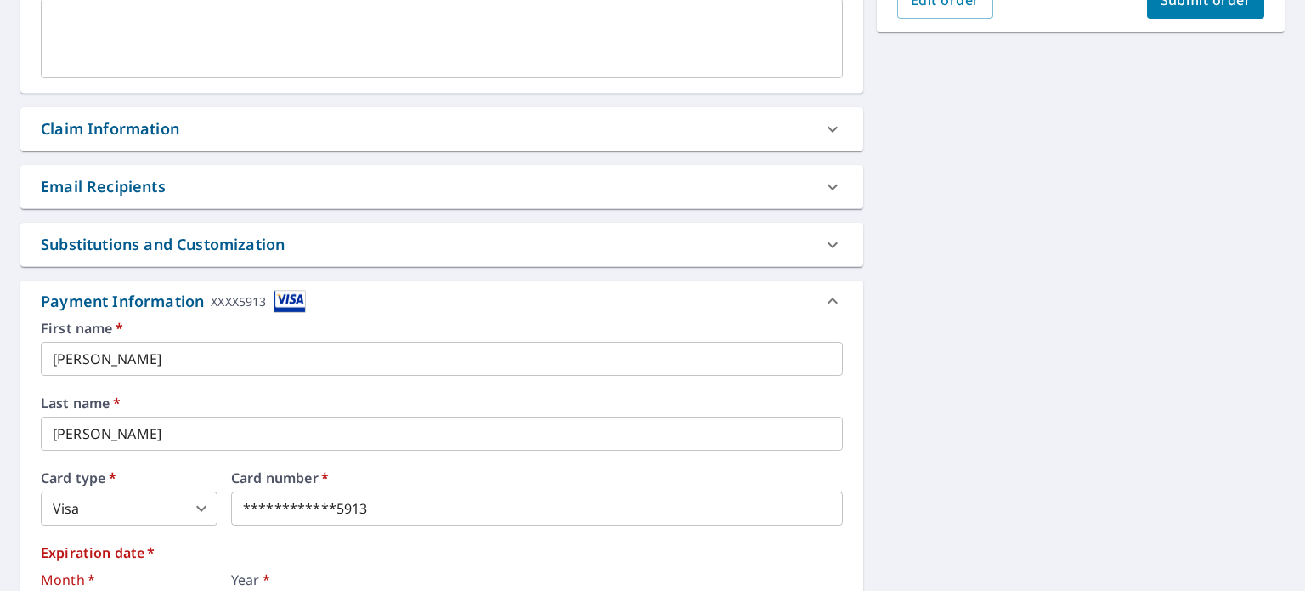
scroll to position [761, 0]
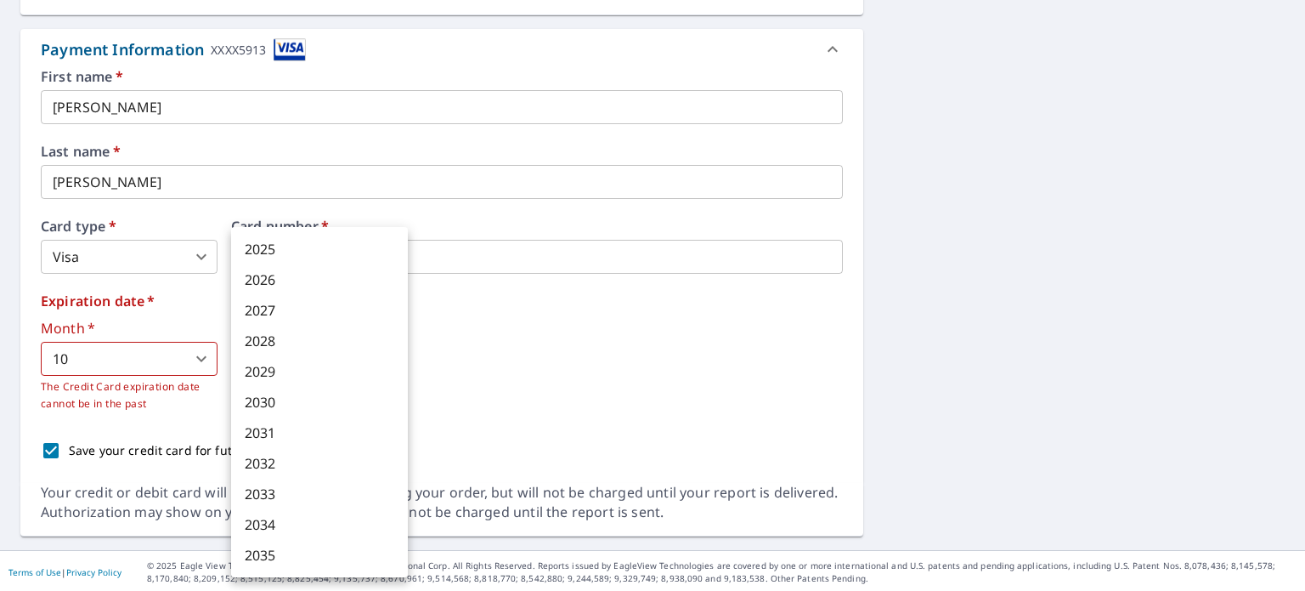
click at [282, 347] on body "SW SW Dashboard Order History Cancel Order SW Dashboard / Finalize Order Finali…" at bounding box center [652, 295] width 1305 height 591
click at [306, 306] on li "2027" at bounding box center [319, 310] width 177 height 31
checkbox input "true"
type input "2027"
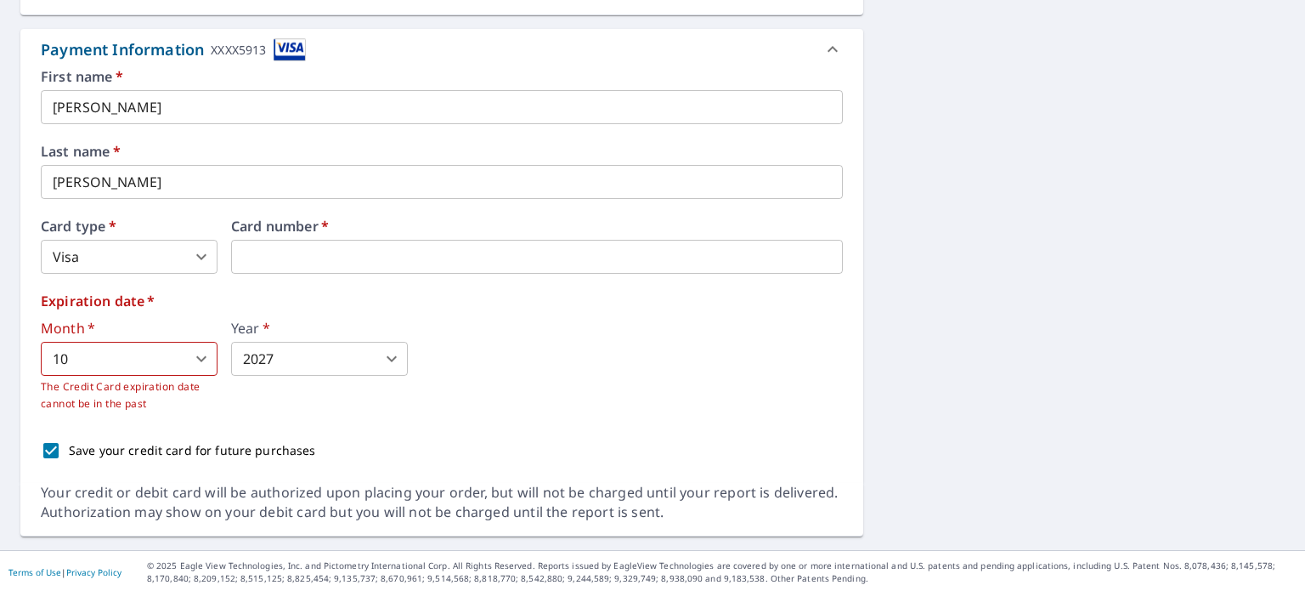
click at [561, 396] on div "Month   * 10 10 ​ The Credit Card expiration date cannot be in the past Year   …" at bounding box center [442, 366] width 802 height 91
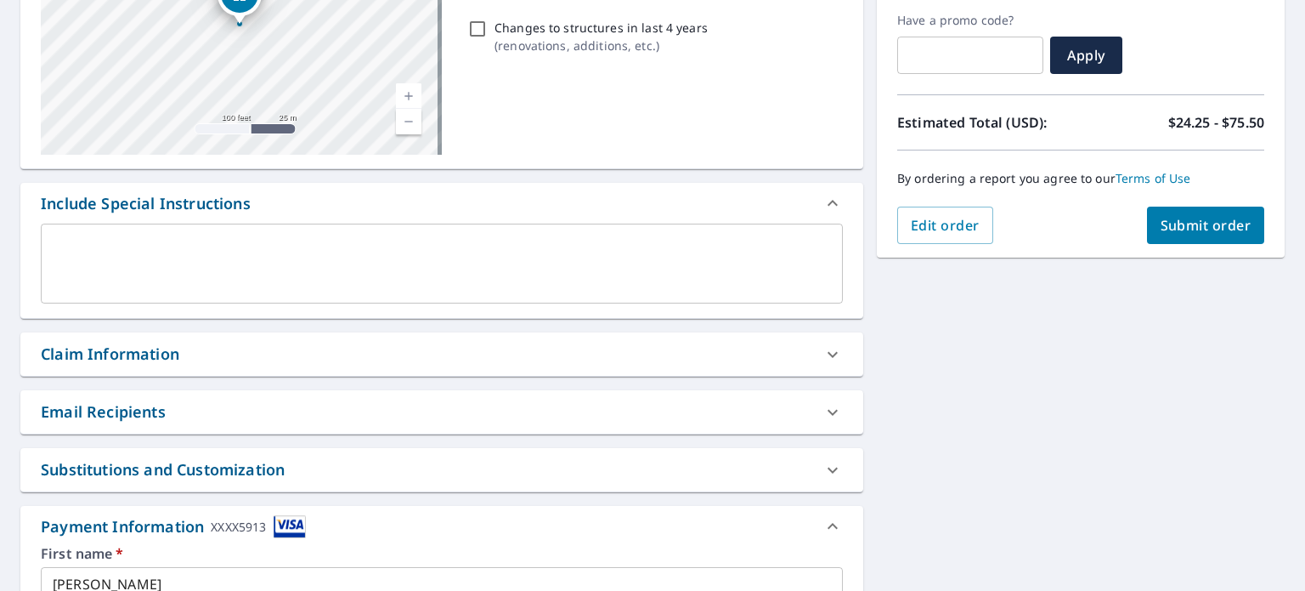
scroll to position [252, 0]
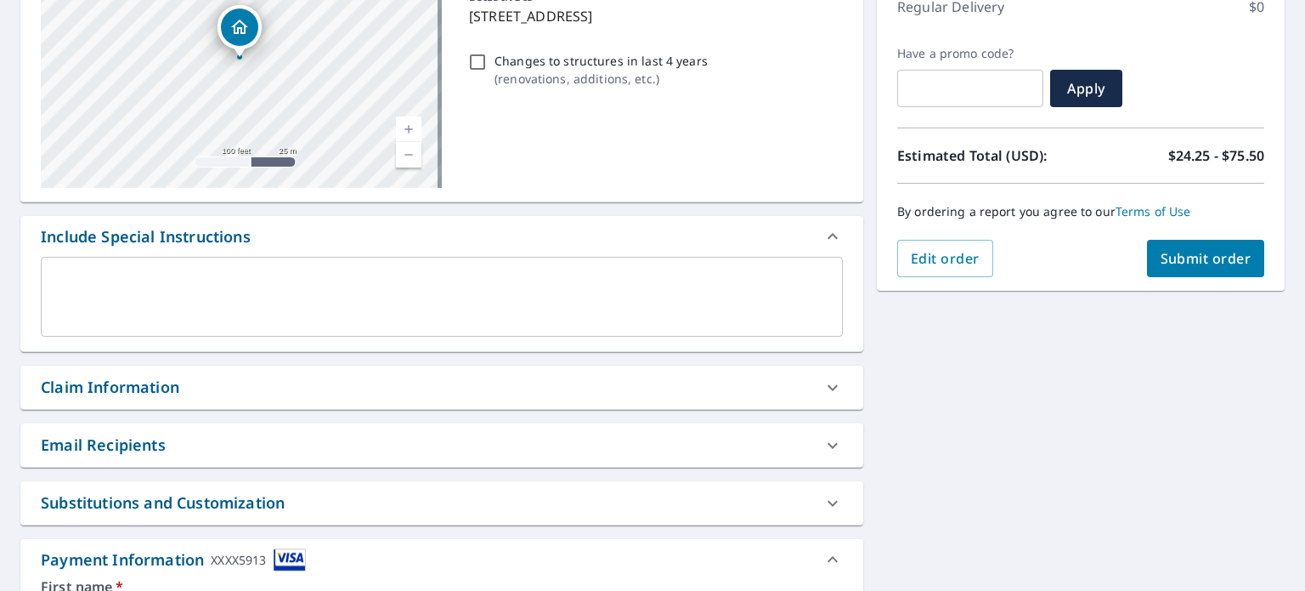
click at [1186, 260] on span "Submit order" at bounding box center [1206, 258] width 91 height 19
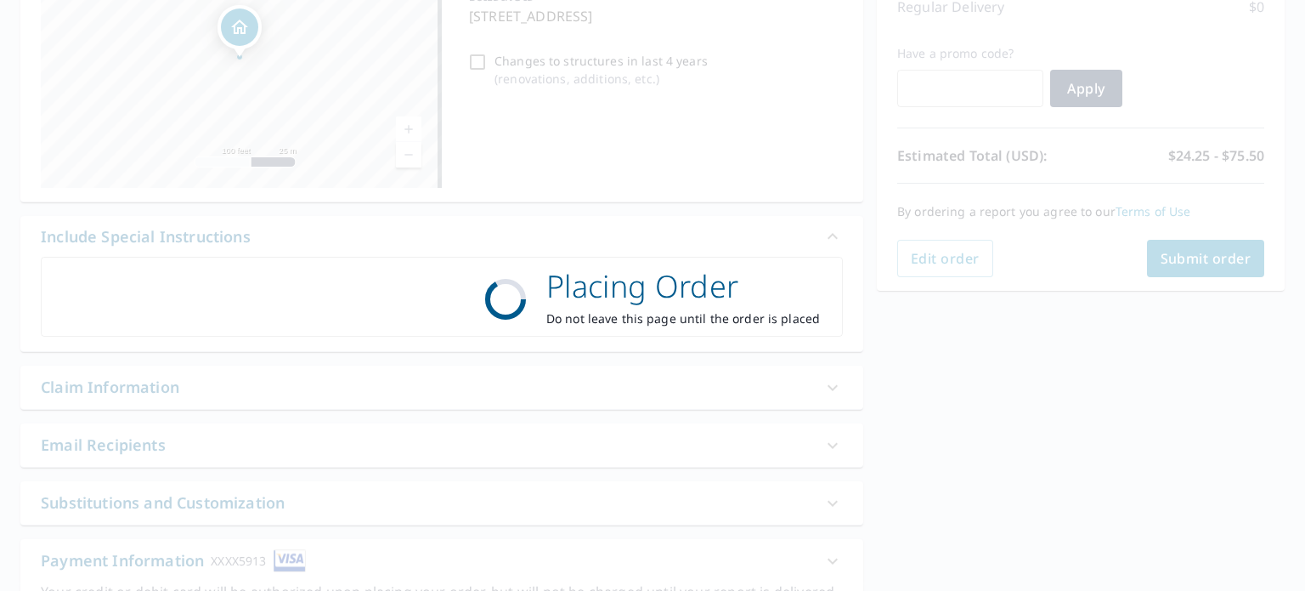
checkbox input "true"
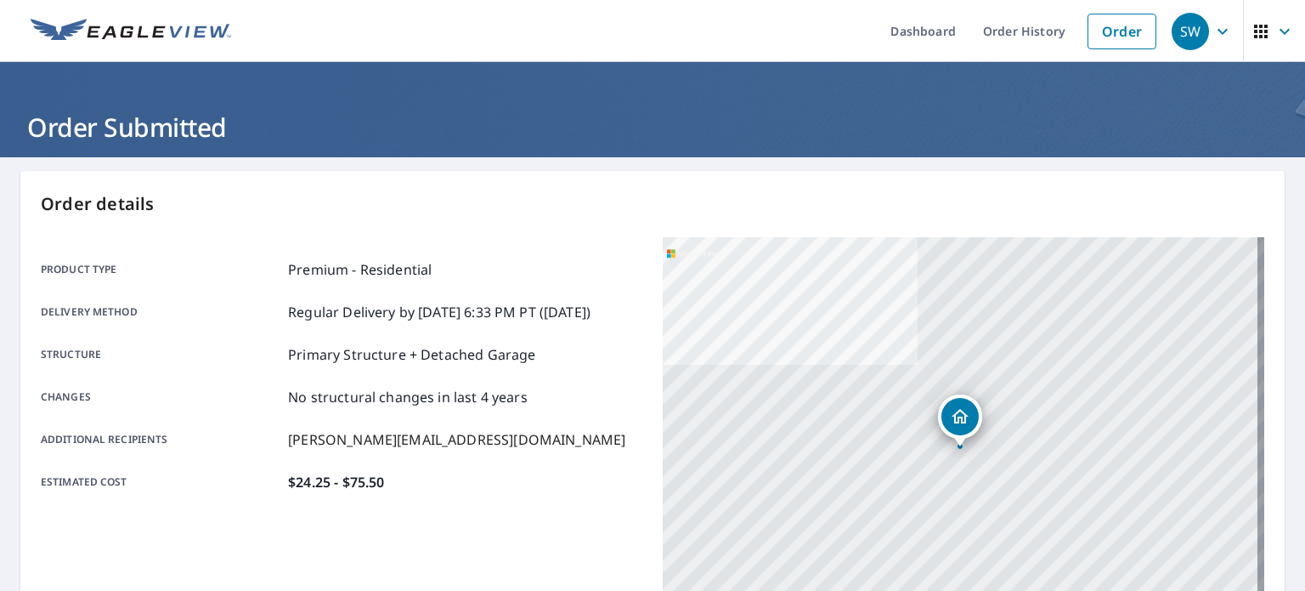
scroll to position [408, 0]
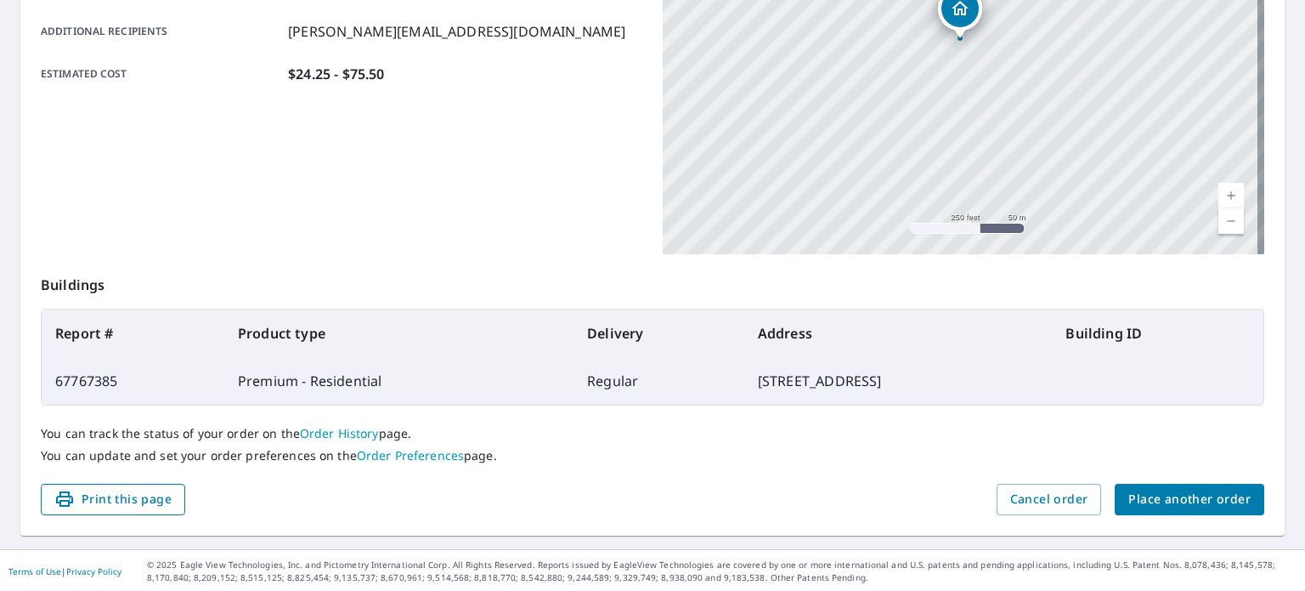
click at [139, 493] on span "Print this page" at bounding box center [112, 499] width 117 height 21
